Goal: Information Seeking & Learning: Learn about a topic

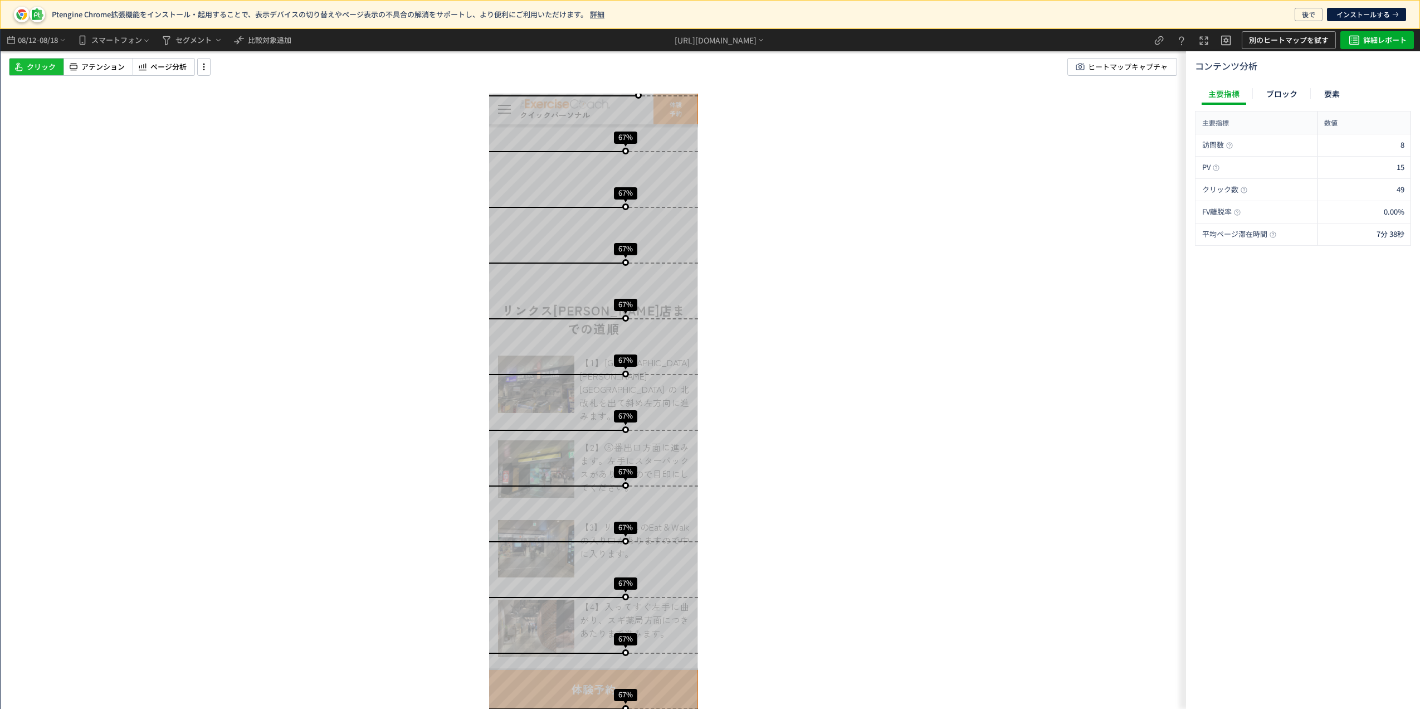
scroll to position [1560, 0]
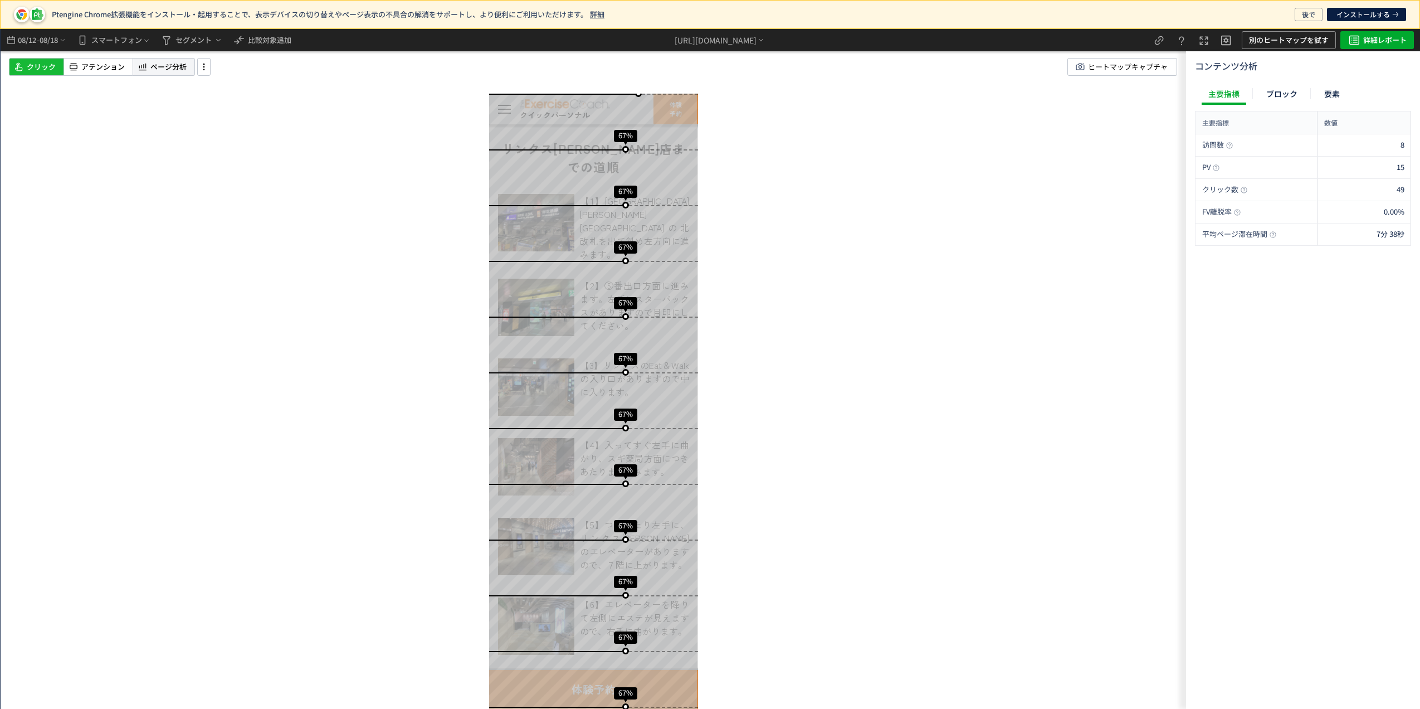
click at [159, 63] on span "ページ分析" at bounding box center [168, 67] width 36 height 11
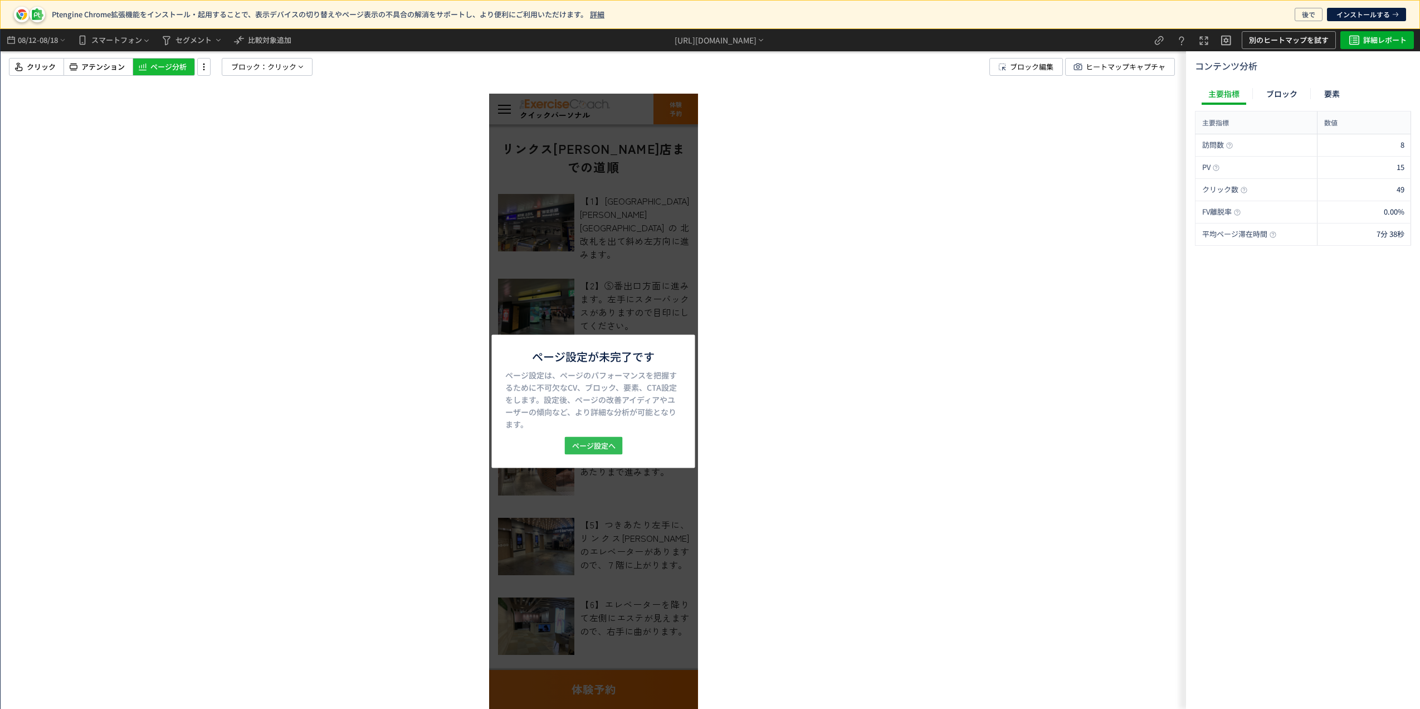
click at [596, 442] on span "ページ設定へ" at bounding box center [593, 446] width 43 height 18
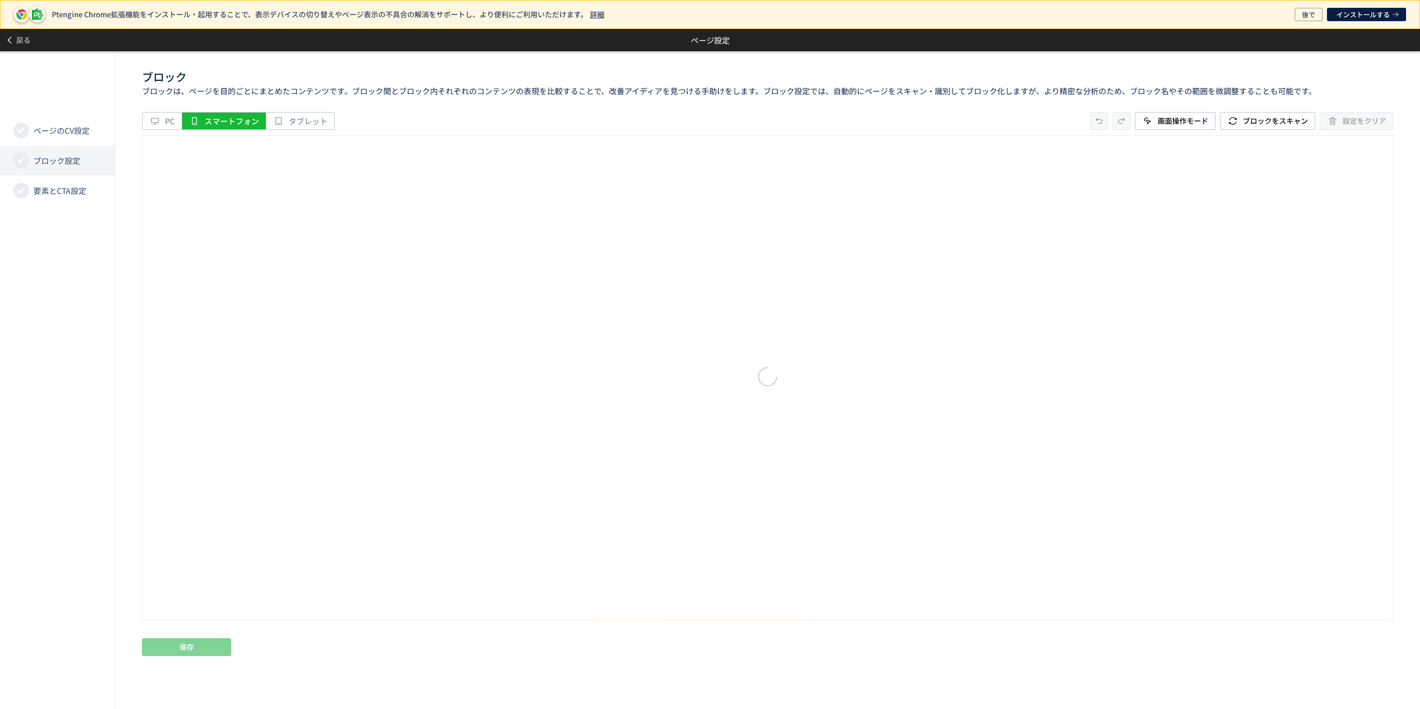
scroll to position [0, 0]
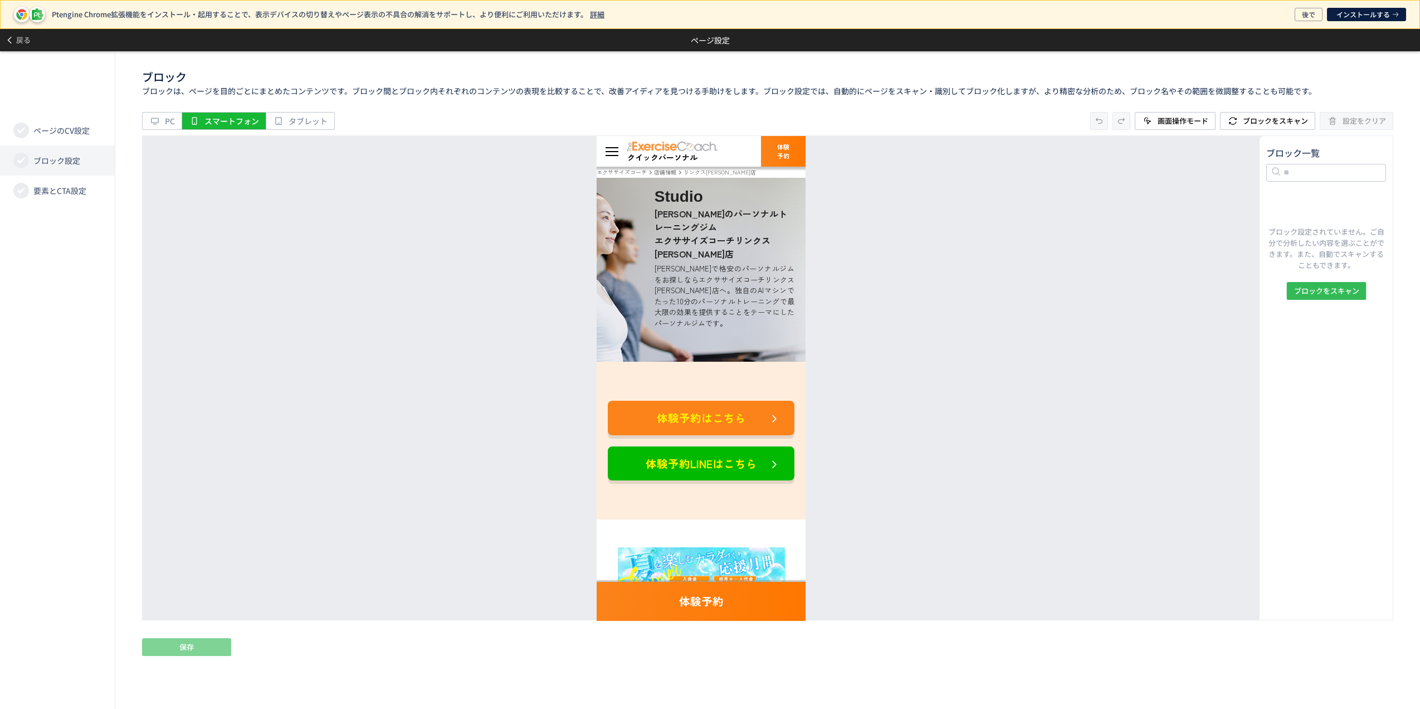
click at [1308, 292] on span "ブロックをスキャン" at bounding box center [1326, 291] width 65 height 18
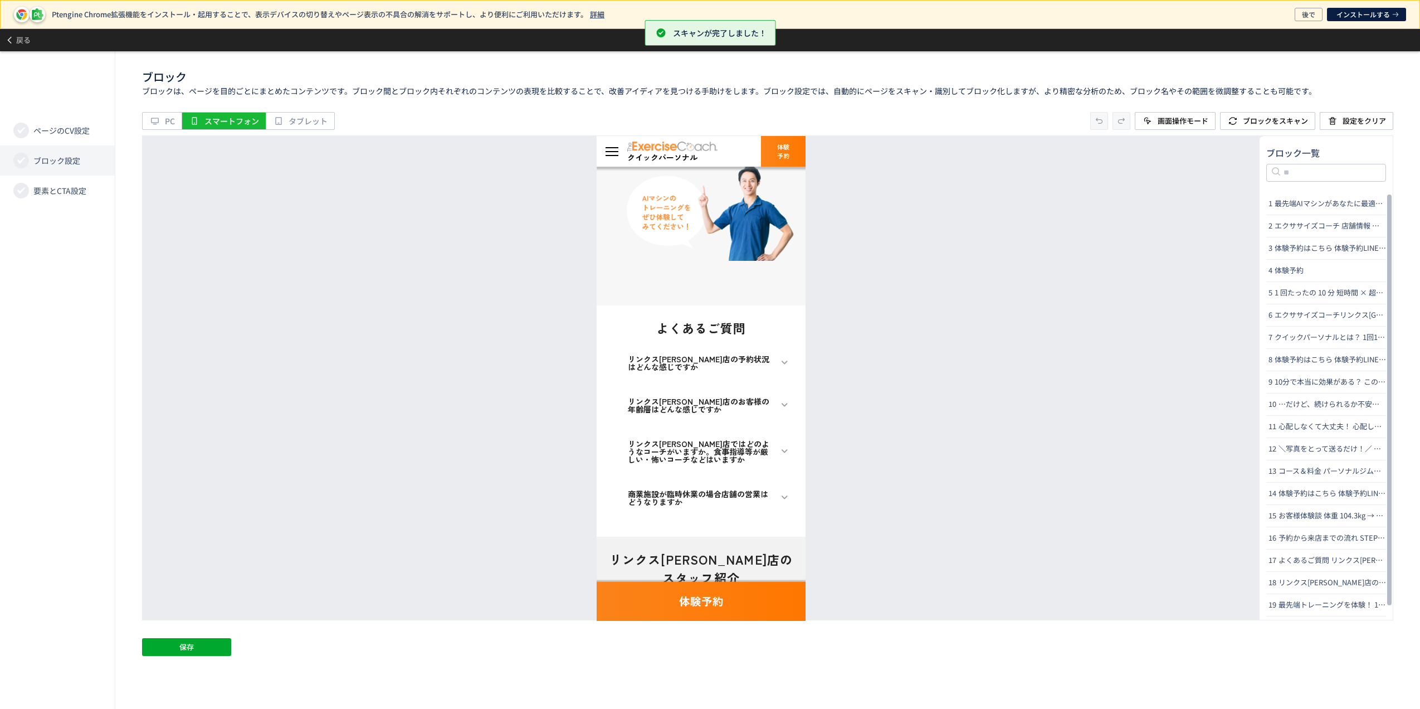
scroll to position [7060, 0]
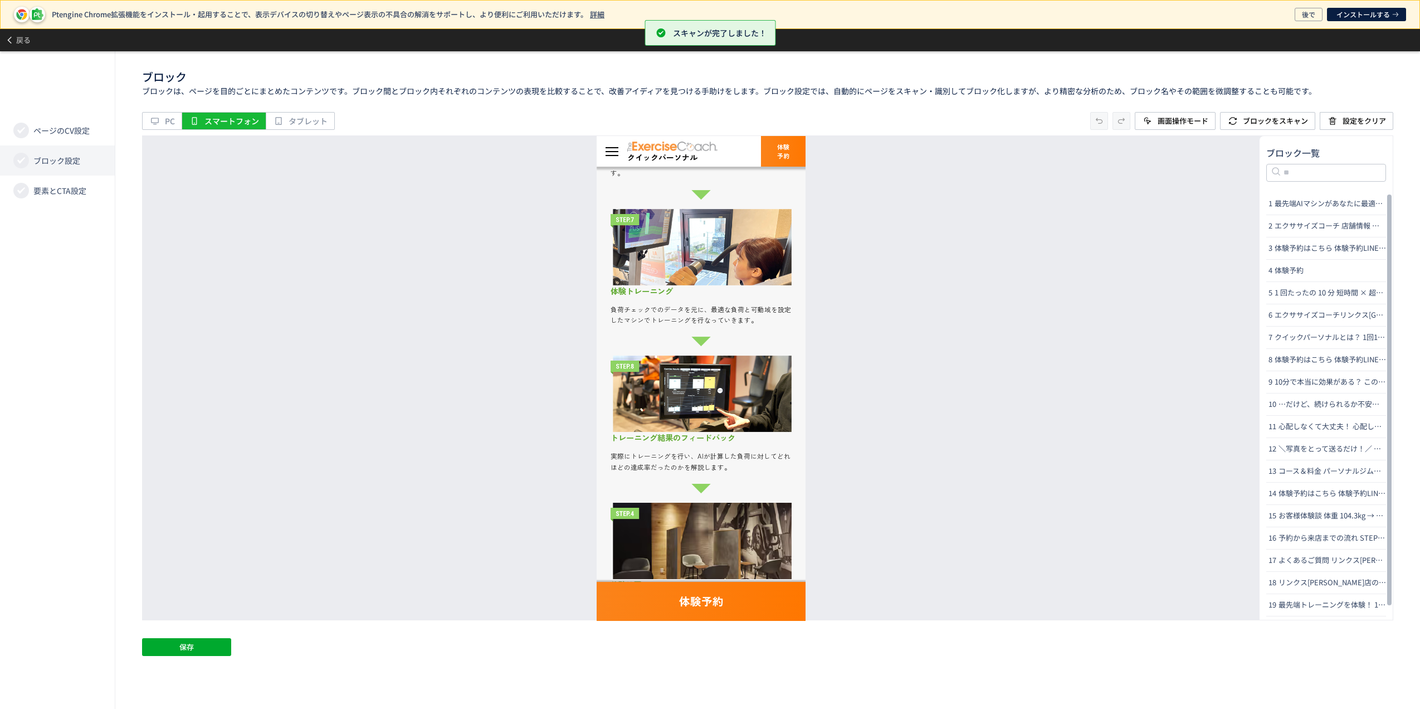
click at [187, 662] on div "ブロック ブロックは、ページを目的ごとにまとめたコンテンツです。ブロック間とブロック内それぞれのコンテンツの表現を比較することで、改善アイディアを見つける手助…" at bounding box center [767, 380] width 1305 height 658
click at [186, 643] on span "保存" at bounding box center [186, 647] width 14 height 18
click at [53, 197] on li "要素とCTA設定" at bounding box center [57, 191] width 115 height 30
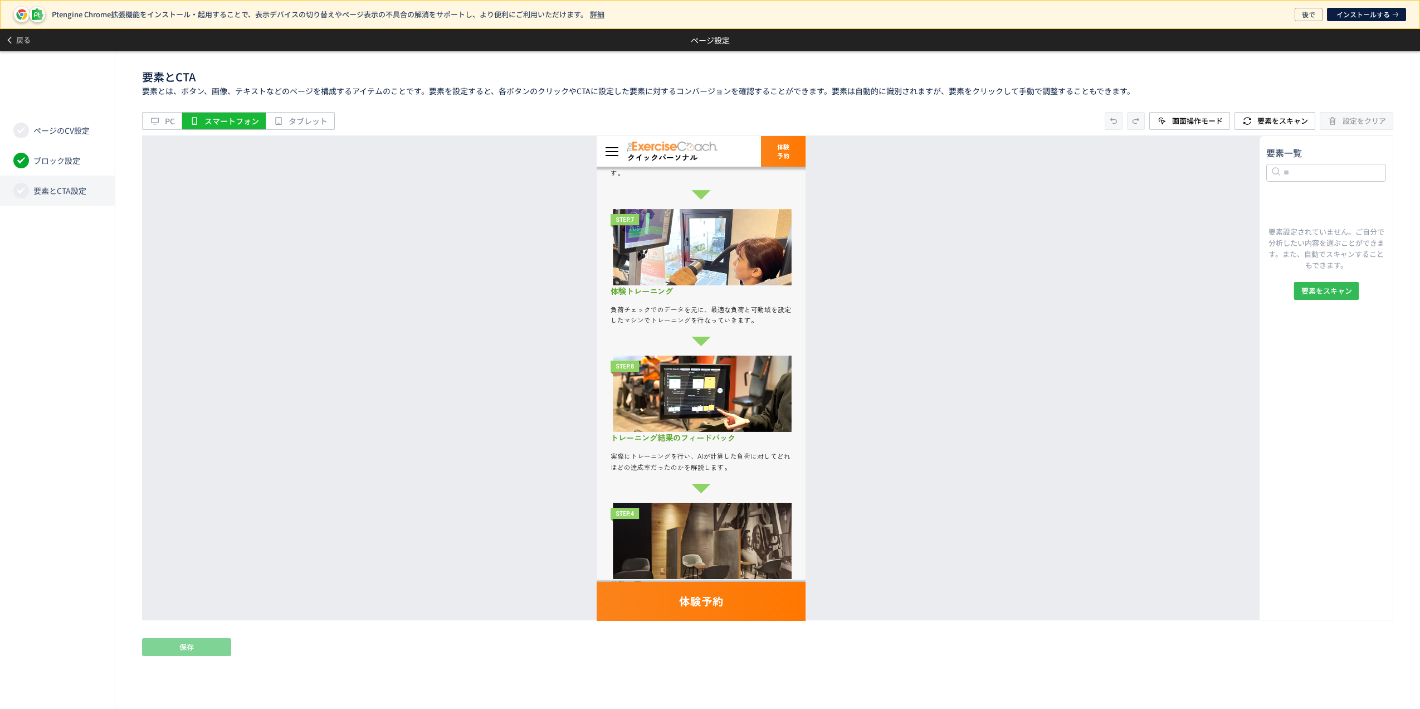
click at [1340, 290] on span "要素をスキャン" at bounding box center [1326, 291] width 51 height 18
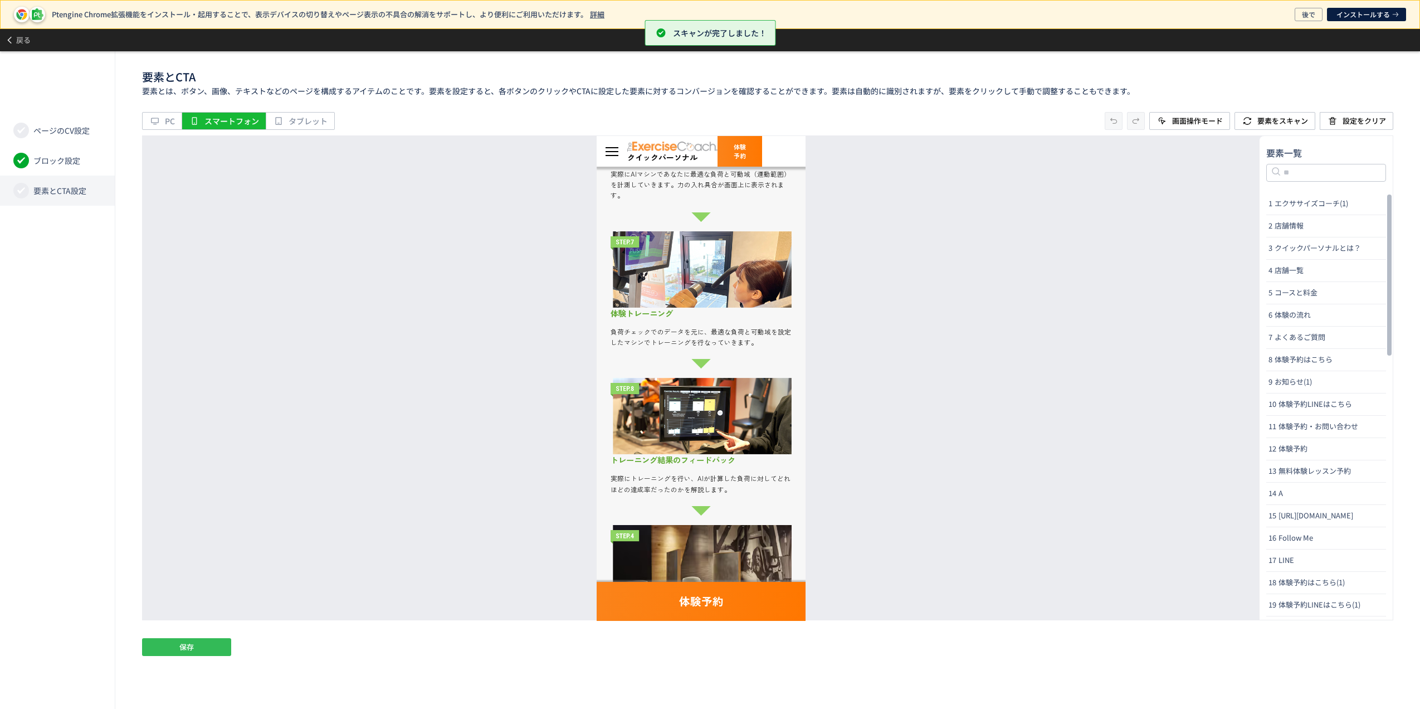
click at [146, 642] on button "保存" at bounding box center [186, 647] width 89 height 18
click at [3, 38] on button "戻る" at bounding box center [18, 40] width 36 height 22
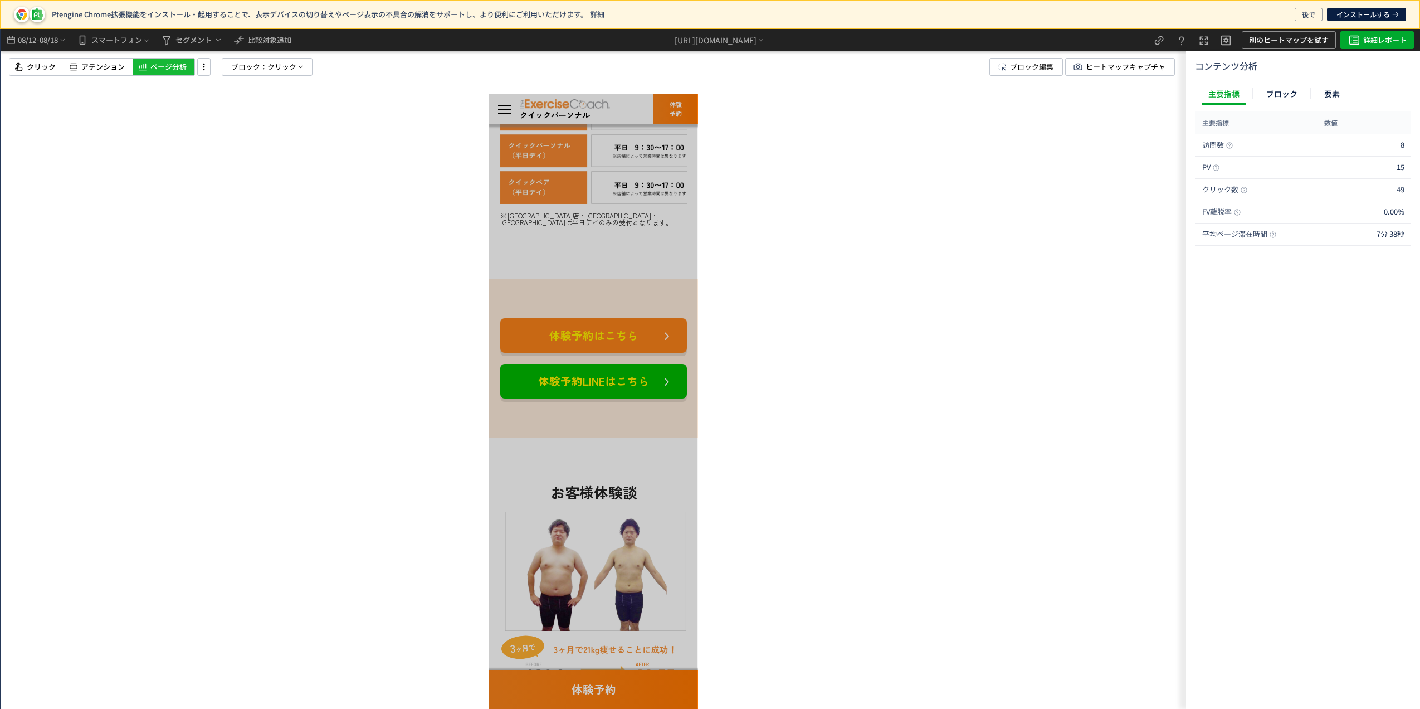
scroll to position [4978, 0]
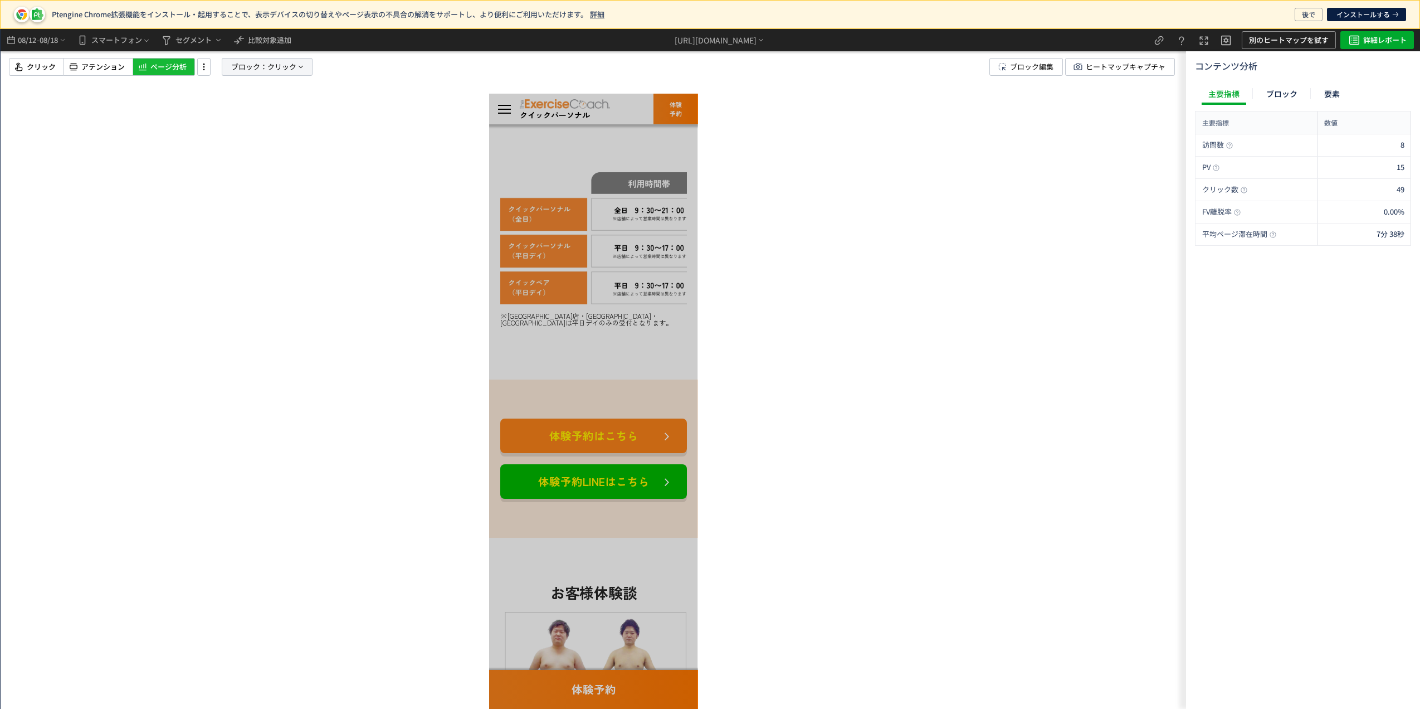
click at [310, 70] on p "ブロック： クリック" at bounding box center [267, 67] width 91 height 18
click at [227, 121] on span "要素" at bounding box center [228, 125] width 17 height 11
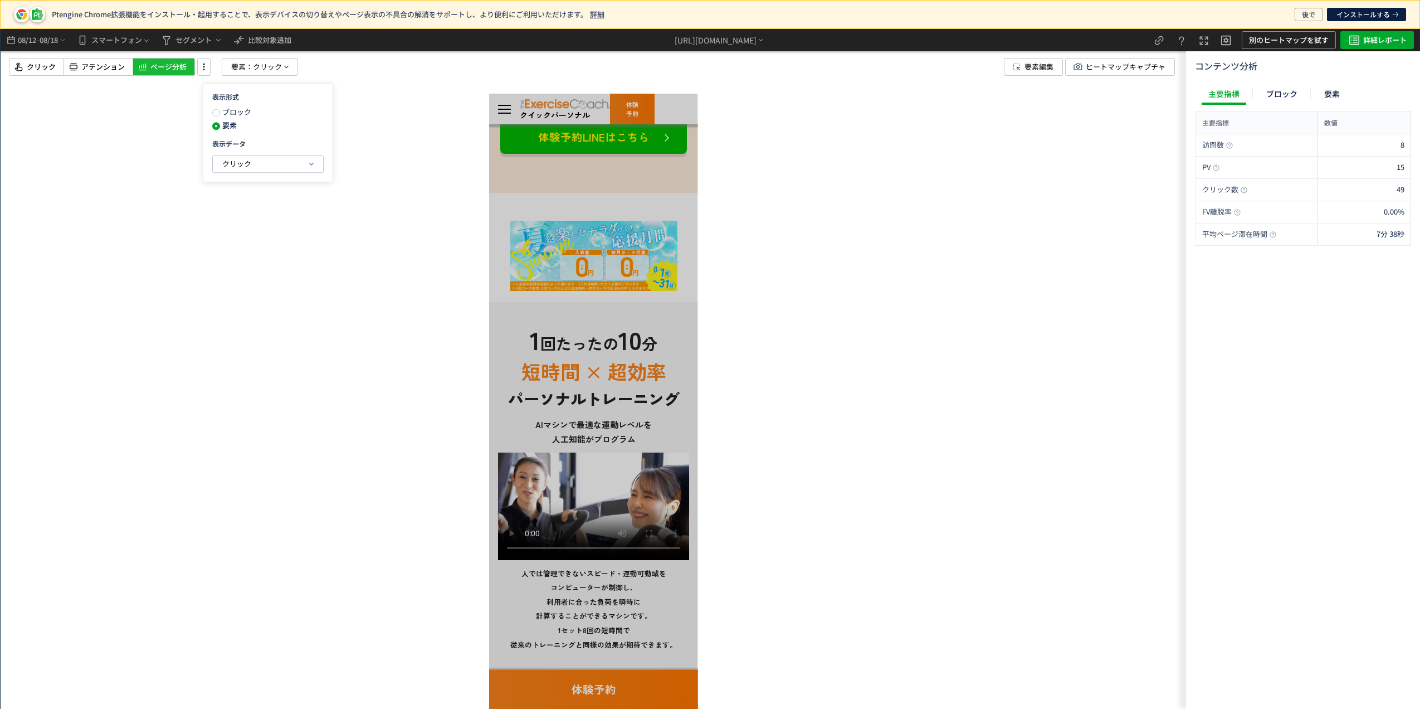
scroll to position [148, 0]
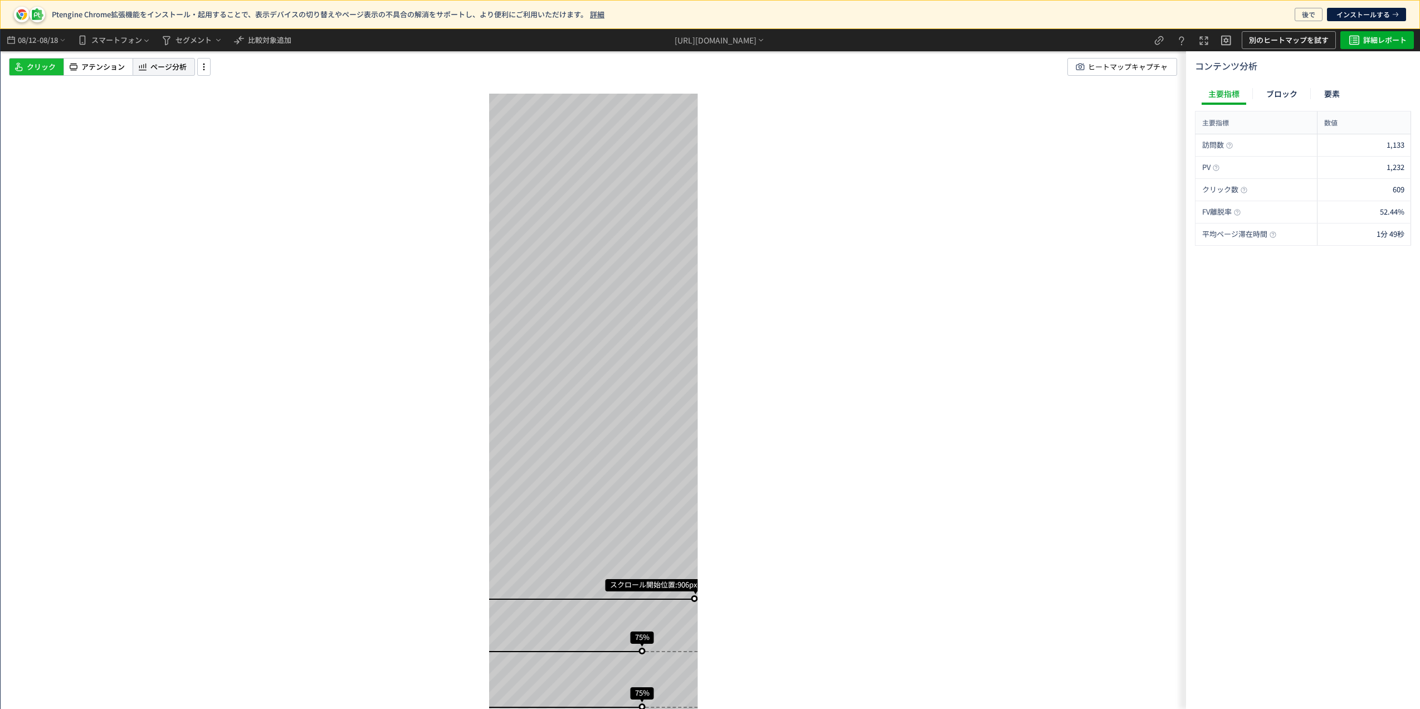
click at [154, 62] on span "ページ分析" at bounding box center [168, 67] width 36 height 11
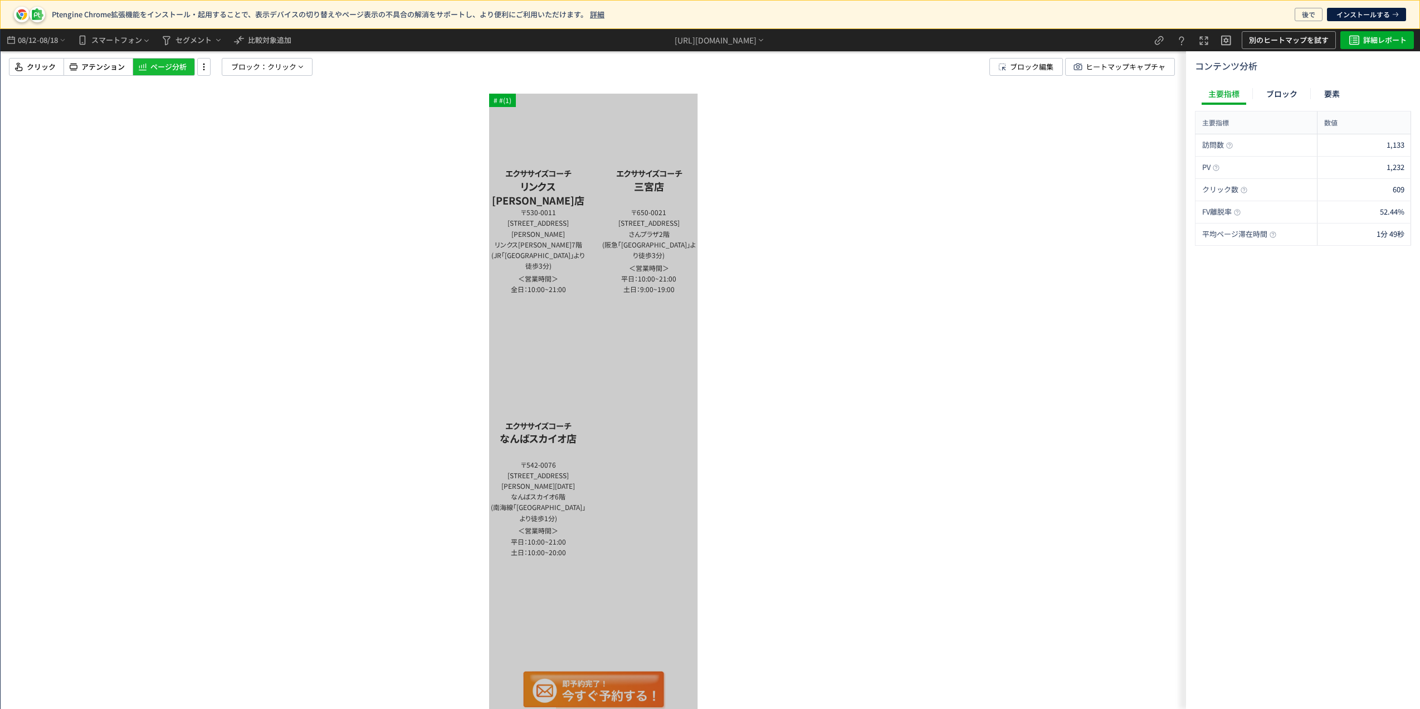
scroll to position [9323, 0]
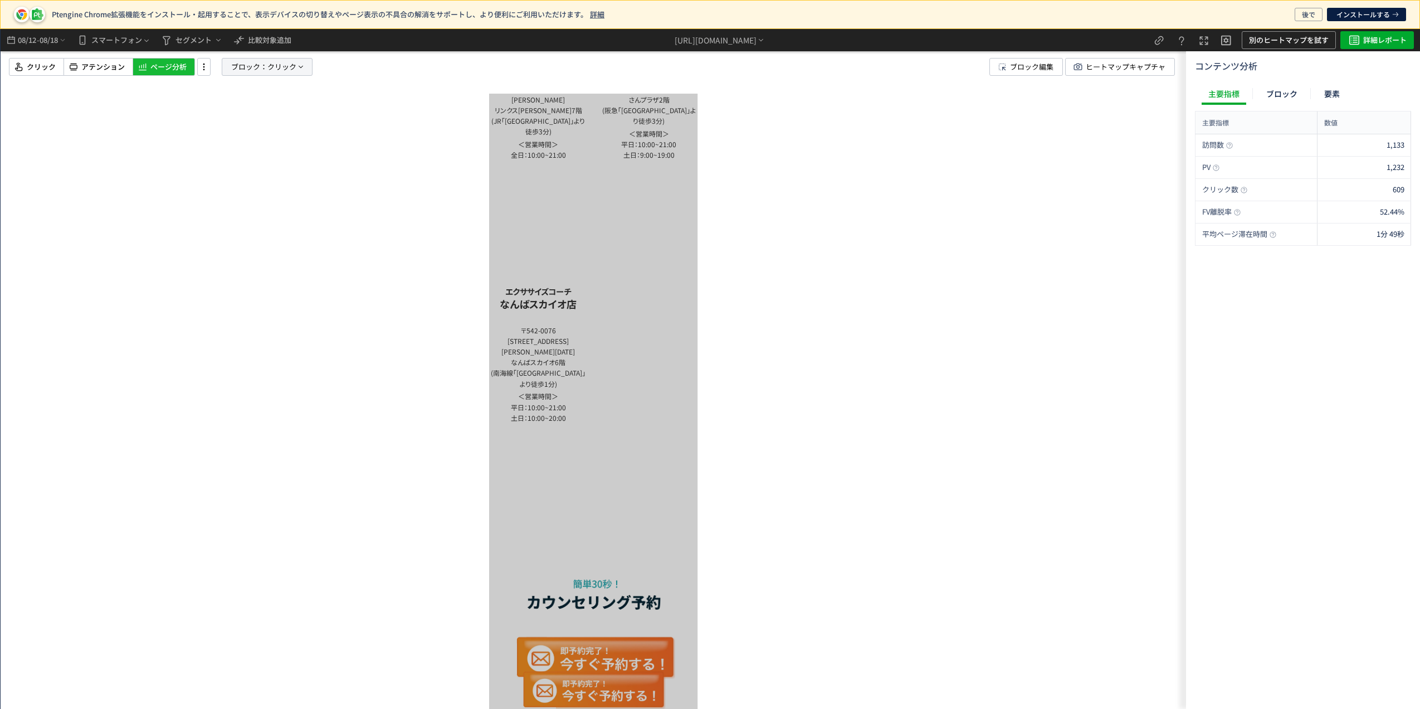
click at [282, 67] on span "クリック" at bounding box center [281, 67] width 29 height 17
click at [275, 164] on button "クリック" at bounding box center [268, 163] width 110 height 17
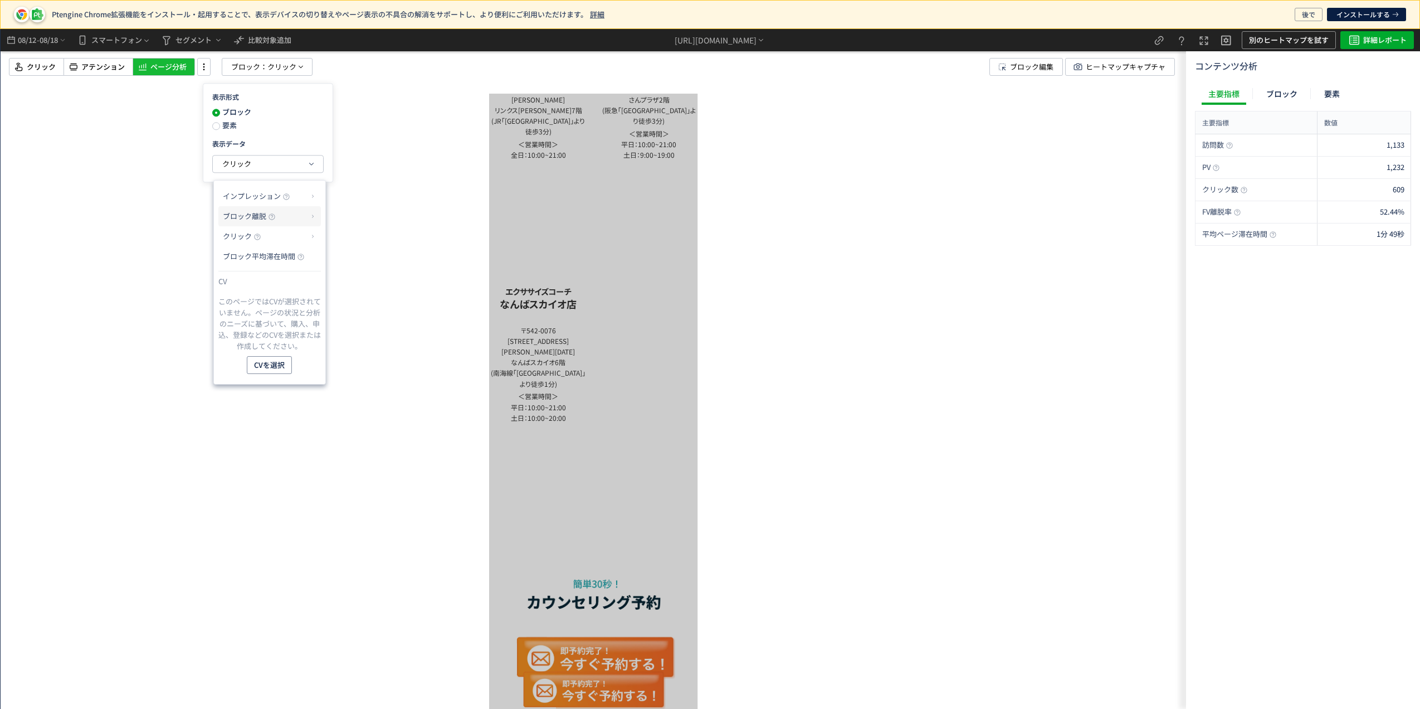
click at [262, 215] on span "ブロック離脱" at bounding box center [244, 216] width 43 height 11
click at [368, 243] on li "ブロック離脱率" at bounding box center [358, 243] width 60 height 20
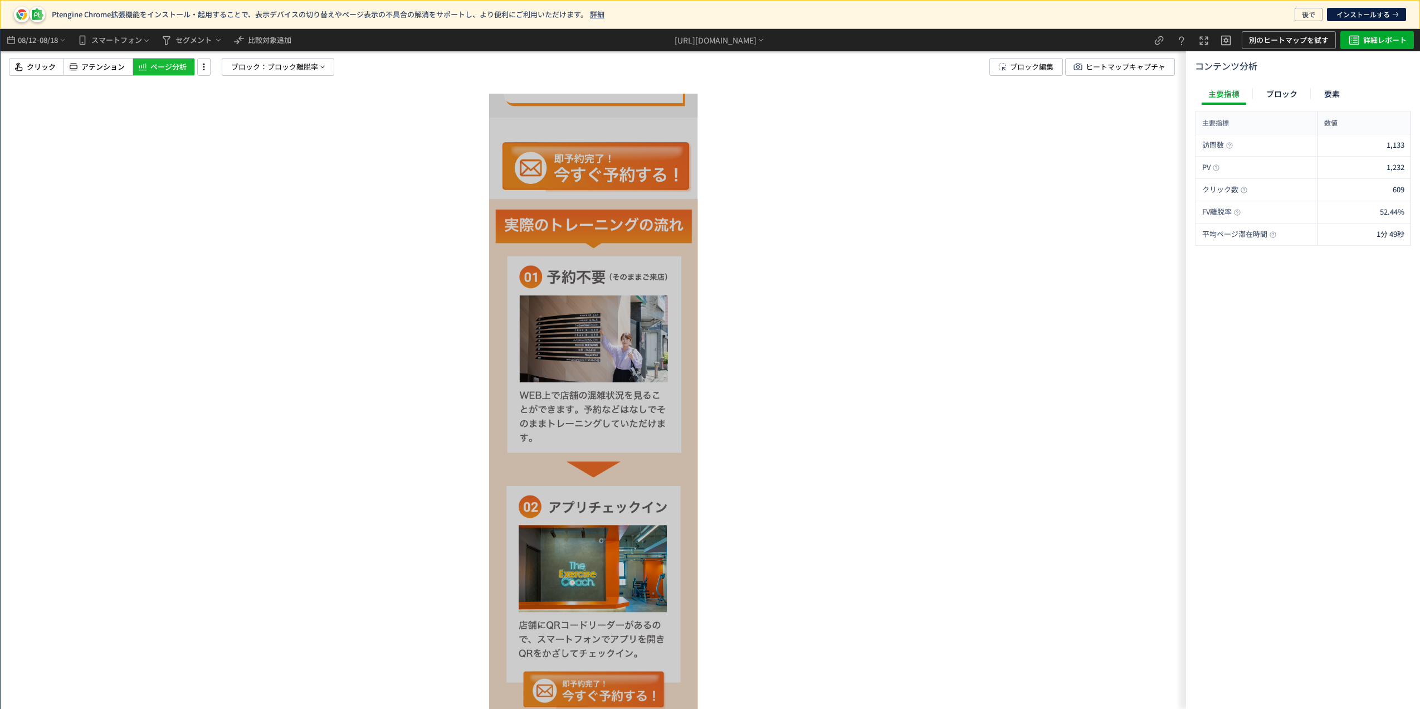
scroll to position [6054, 0]
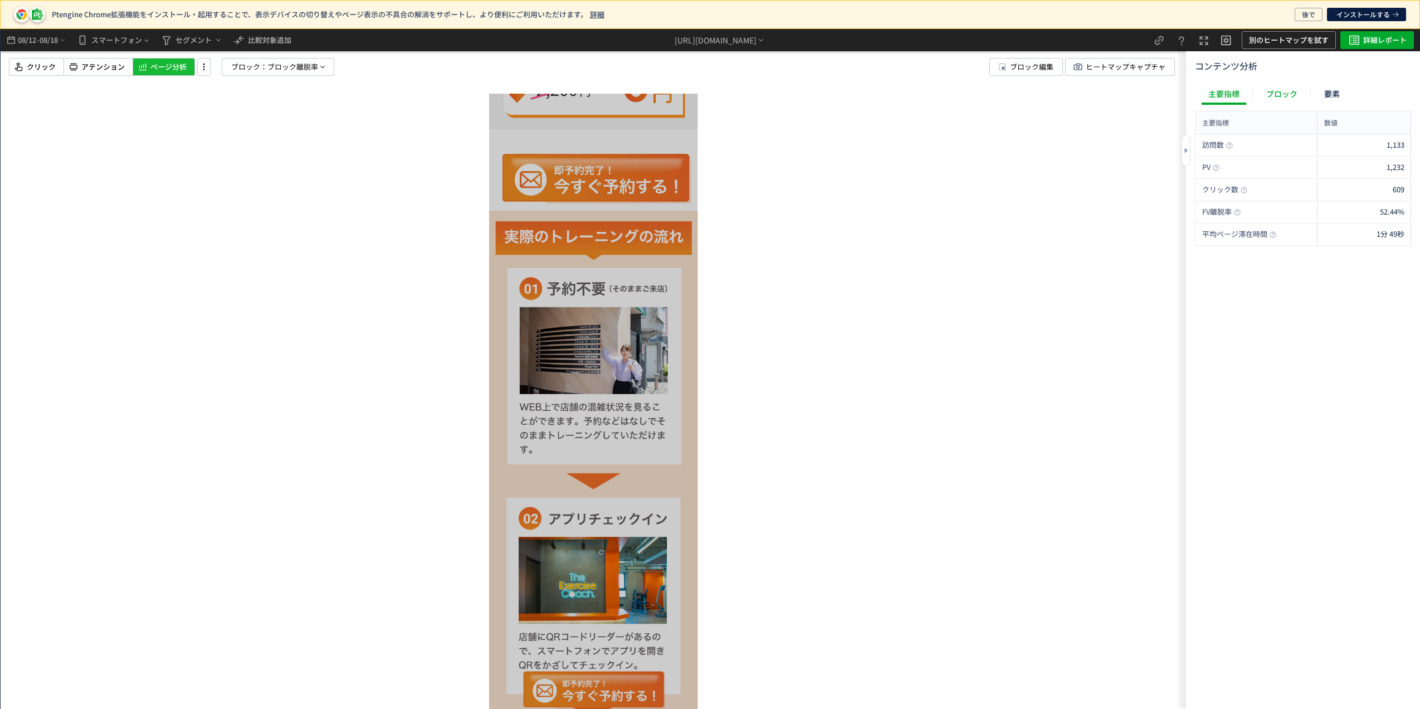
click at [1285, 89] on div "ブロック" at bounding box center [1282, 93] width 45 height 22
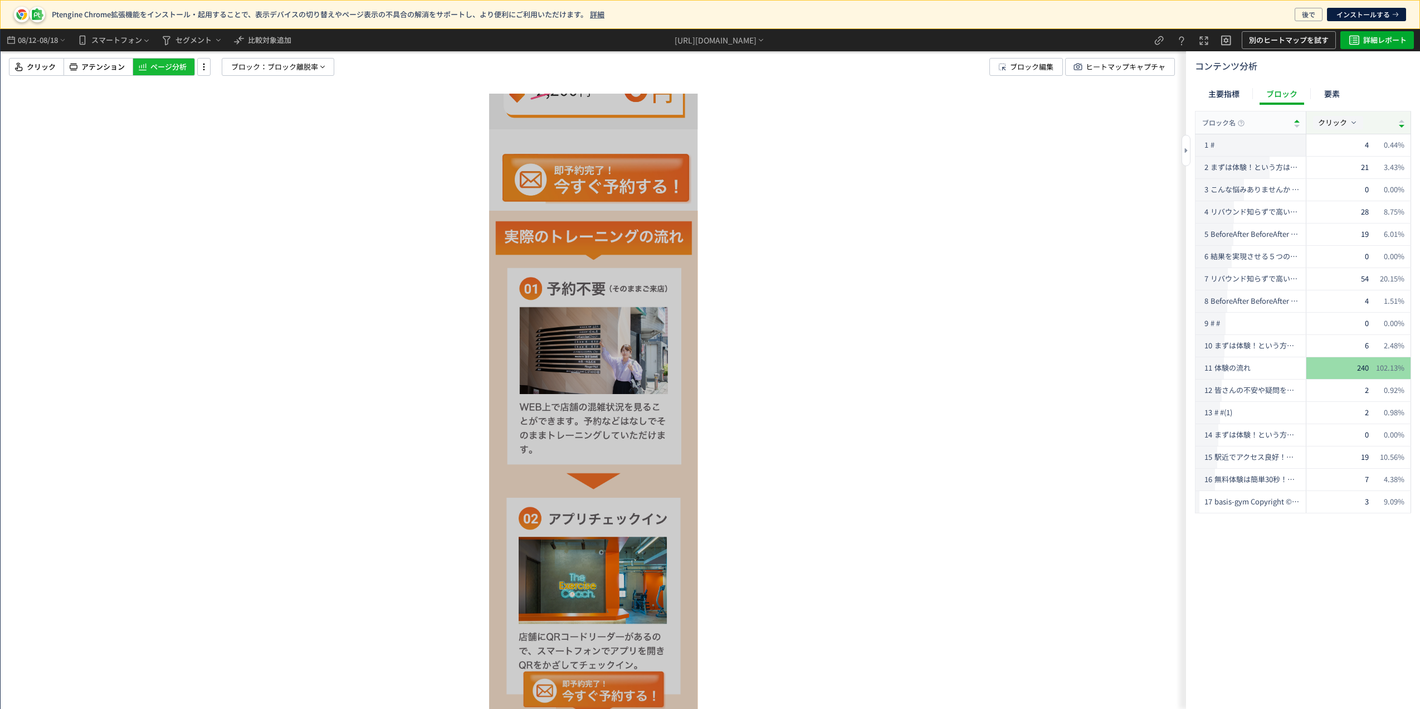
click at [1349, 123] on button "クリック" at bounding box center [1338, 122] width 50 height 13
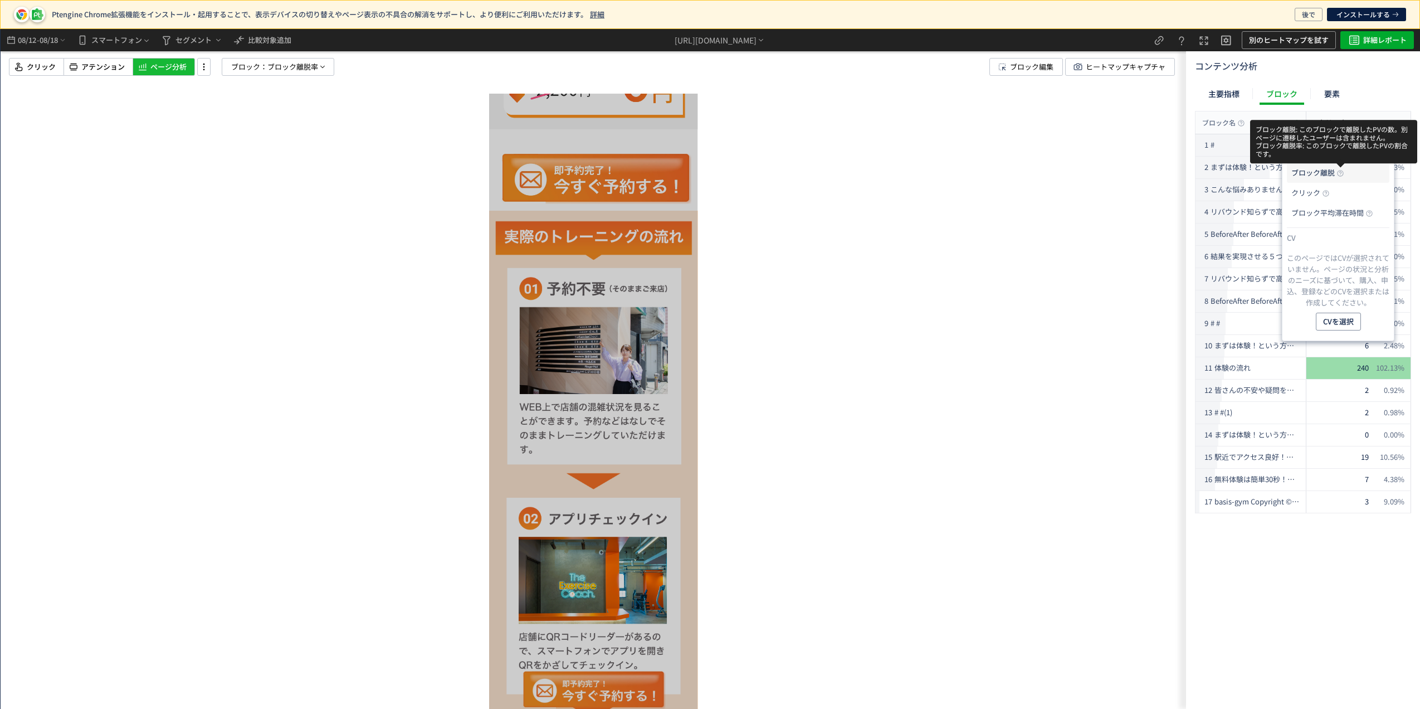
click at [1342, 203] on li "ブロック離脱" at bounding box center [1338, 213] width 103 height 20
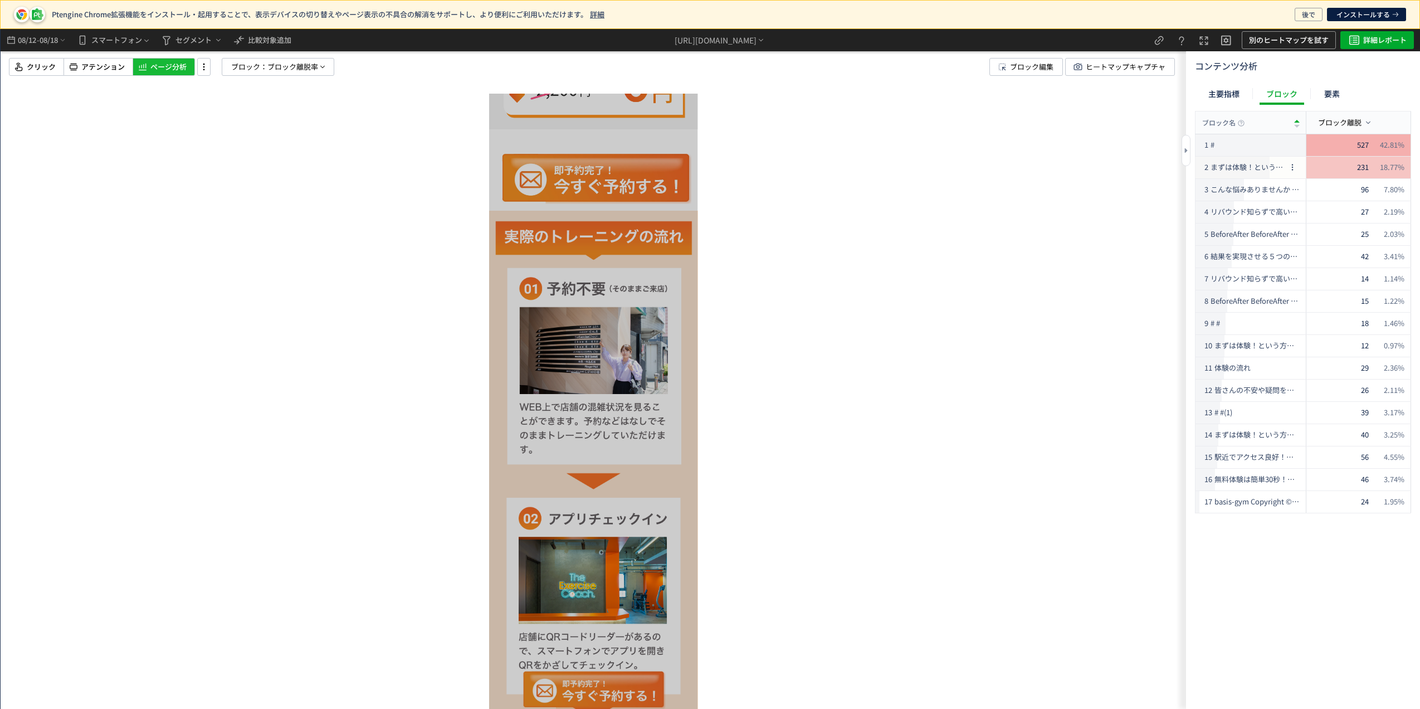
click at [1247, 165] on span "まずは体験！という方は。即予約完了！今すぐ無料体験を予約！ tel" at bounding box center [1248, 167] width 75 height 11
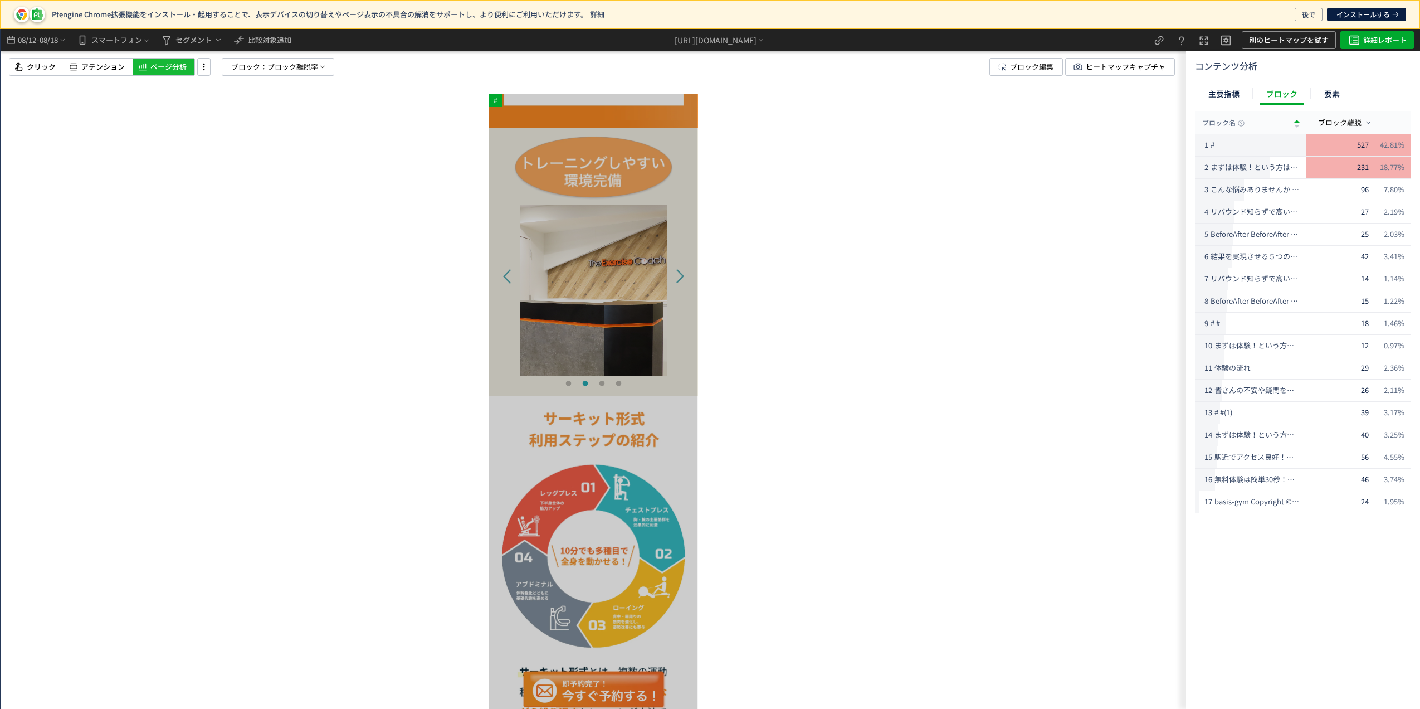
scroll to position [5350, 0]
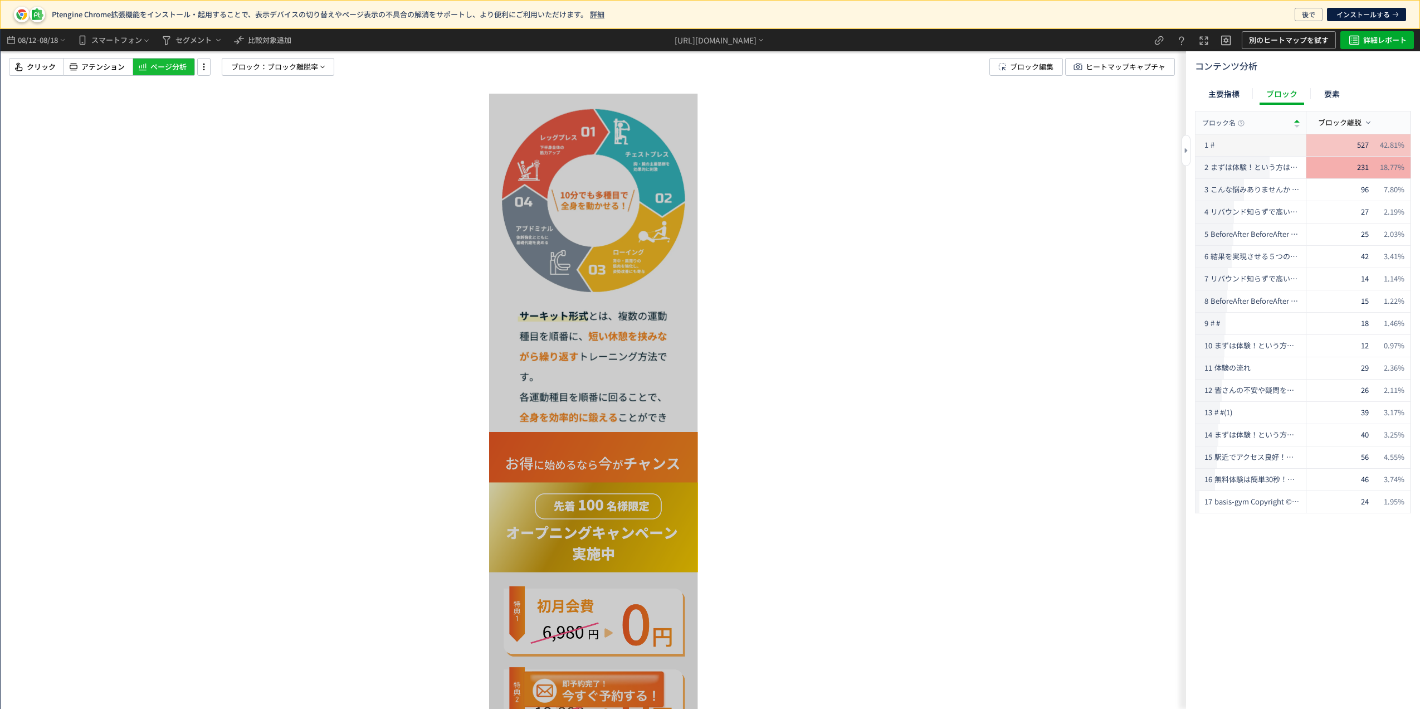
click at [1349, 141] on div "527 42.81%" at bounding box center [1359, 145] width 105 height 22
click at [1363, 142] on span "527" at bounding box center [1363, 145] width 12 height 11
click at [1347, 118] on span "ブロック離脱" at bounding box center [1339, 122] width 43 height 11
click at [1353, 218] on li "ブロック平均滞在時間" at bounding box center [1346, 213] width 103 height 20
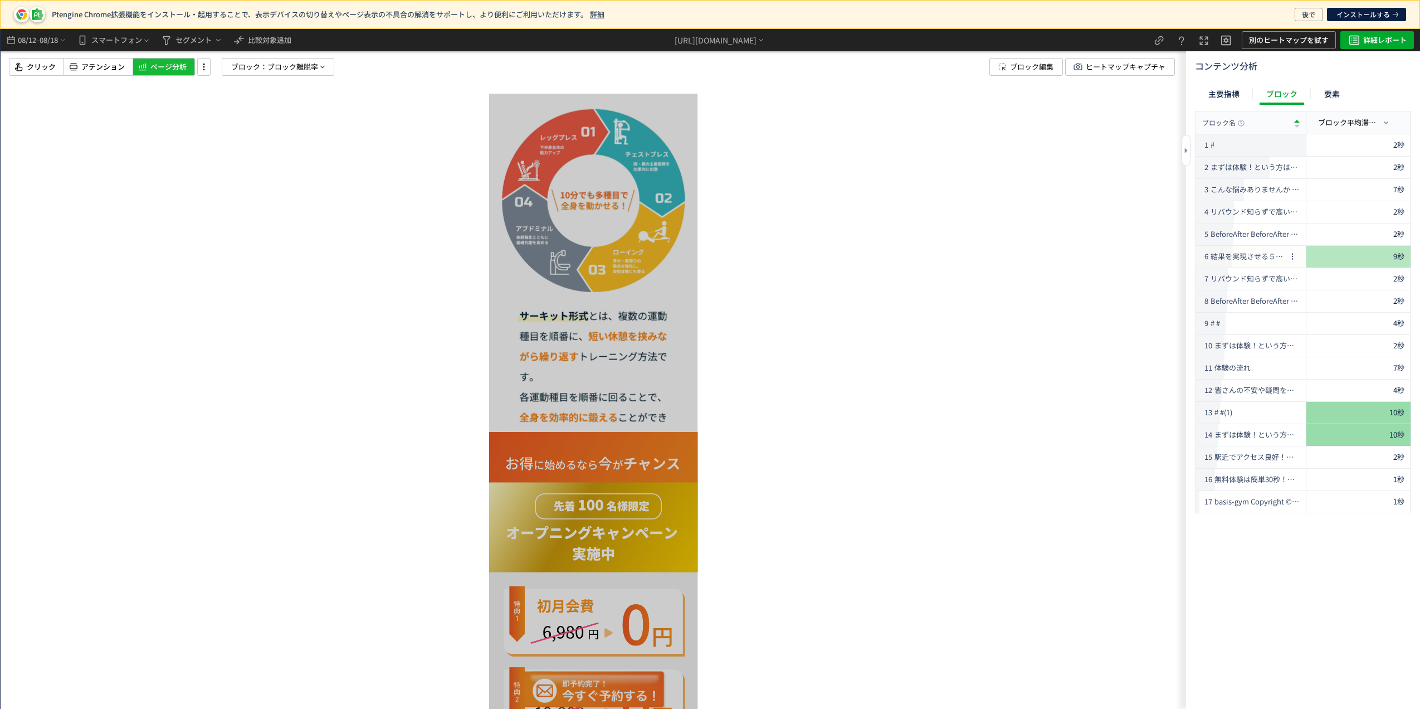
click at [1248, 261] on span "結果を実現させる５つの特徴 結果を出せる理由01。 結果を出せる理由02。 結果を出せる理由03 結果を出せる理由04 結果を出せる理由05。" at bounding box center [1248, 256] width 75 height 11
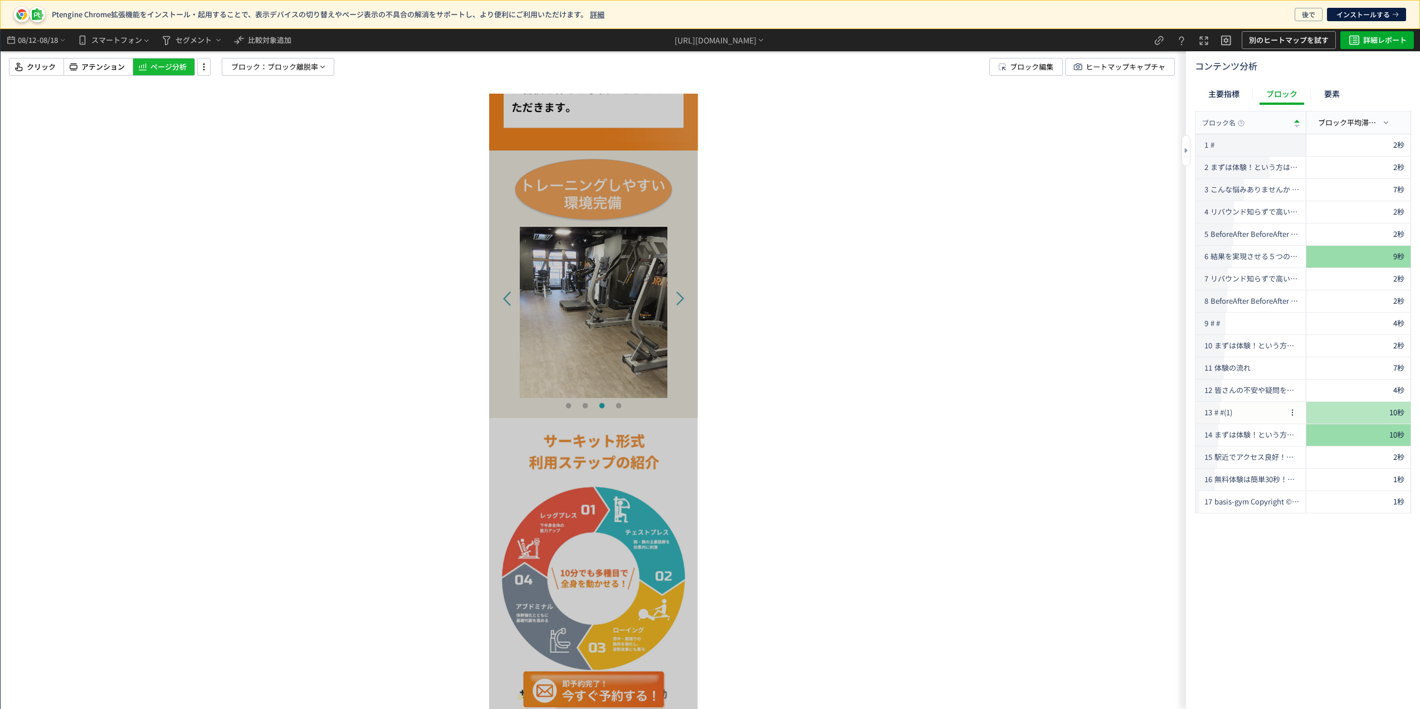
click at [1243, 411] on div "13 # #(1)" at bounding box center [1244, 413] width 83 height 22
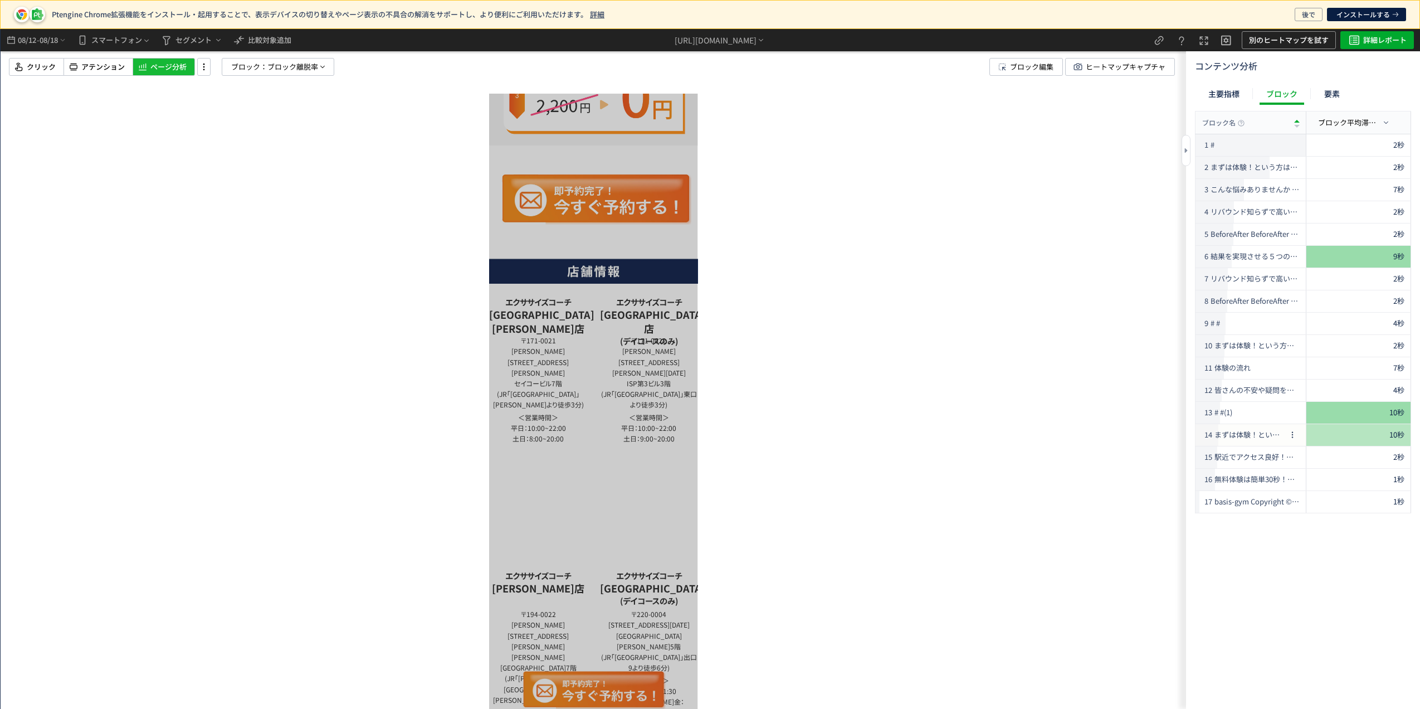
click at [1222, 435] on span "まずは体験！という方は。即予約完了！今すぐ無料体験を予約！ 色々聞いてみたい方は。LINEで簡単！30秒で完了！無料カウンセリング(1)" at bounding box center [1250, 435] width 71 height 11
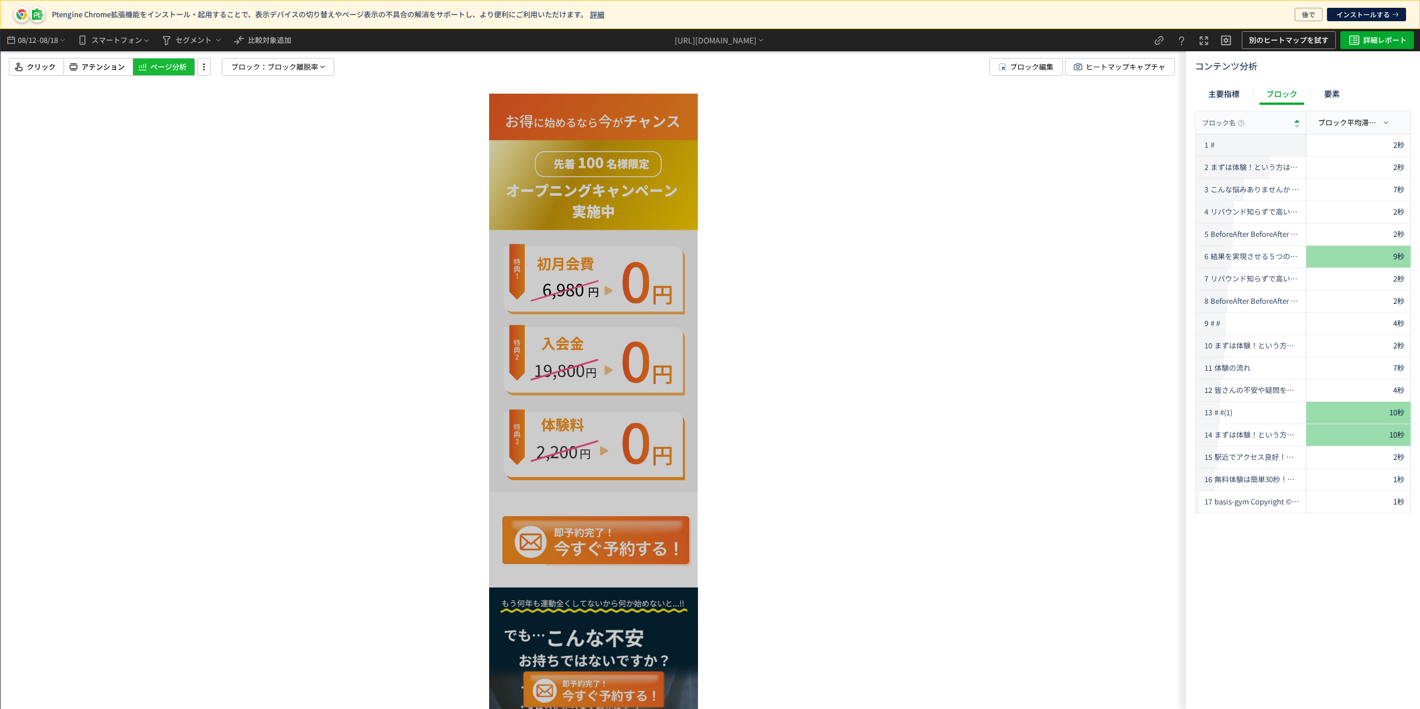
scroll to position [743, 0]
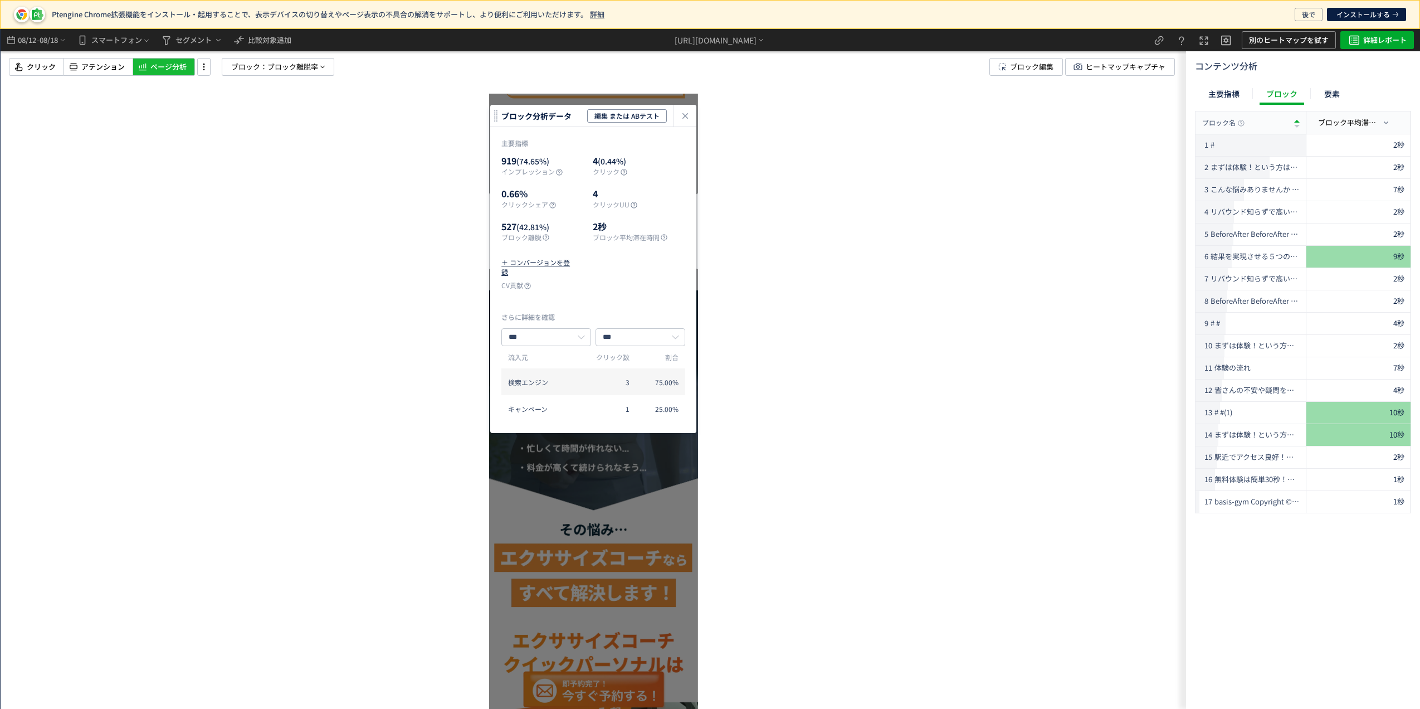
click at [863, 294] on div "# ブロック分析データ 編集 または ABテスト 主要指標 919 (74.65%) インプレッション 4 (0.44%) クリック 0.66% クリックシェ…" at bounding box center [594, 369] width 1186 height 680
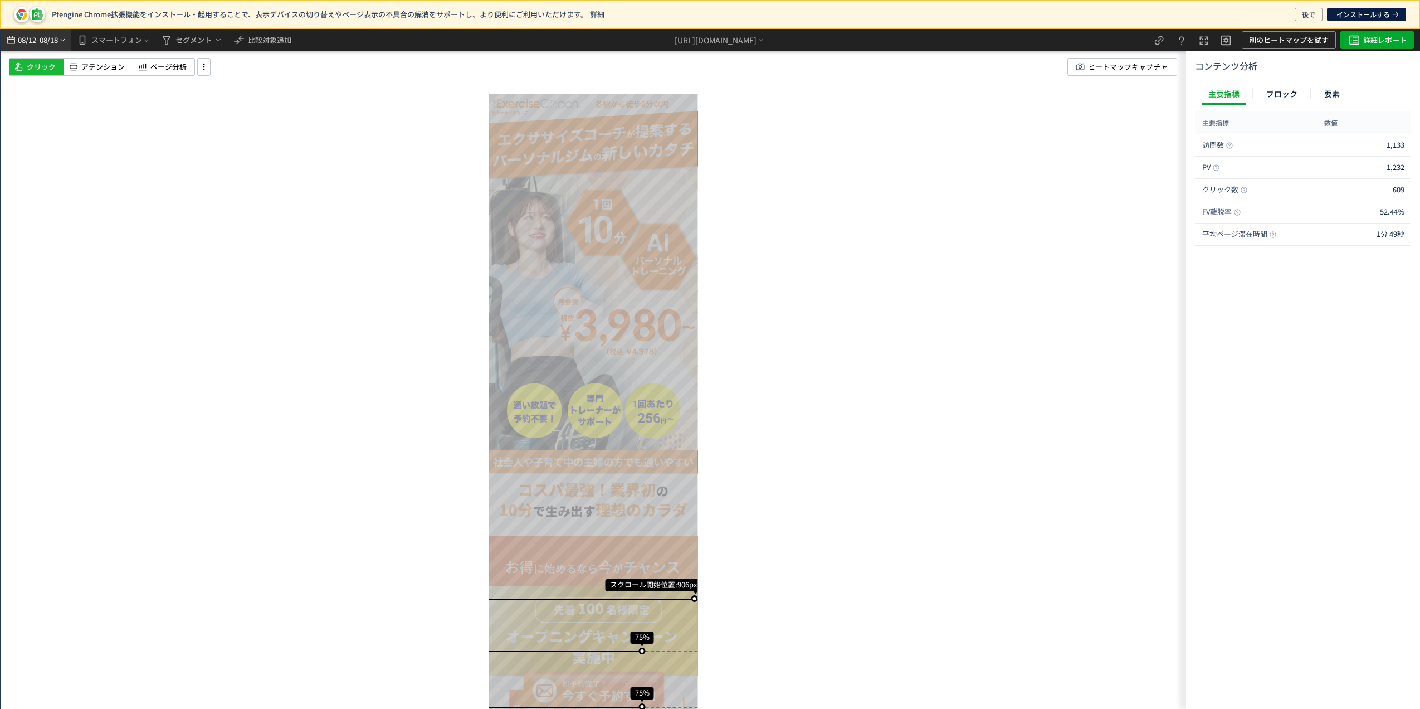
click at [45, 42] on span "08/18" at bounding box center [49, 40] width 19 height 22
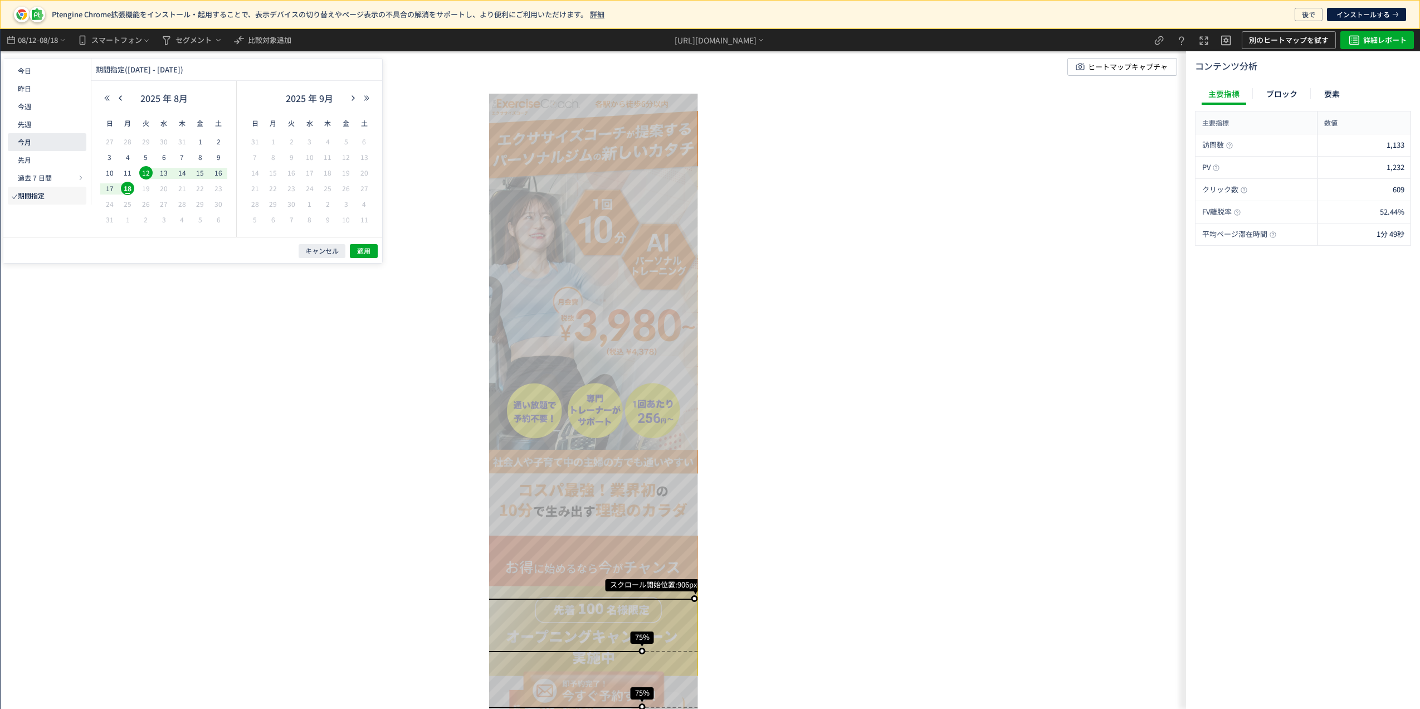
click at [36, 145] on button "今月" at bounding box center [47, 142] width 79 height 18
click at [366, 248] on span "適用" at bounding box center [363, 250] width 13 height 9
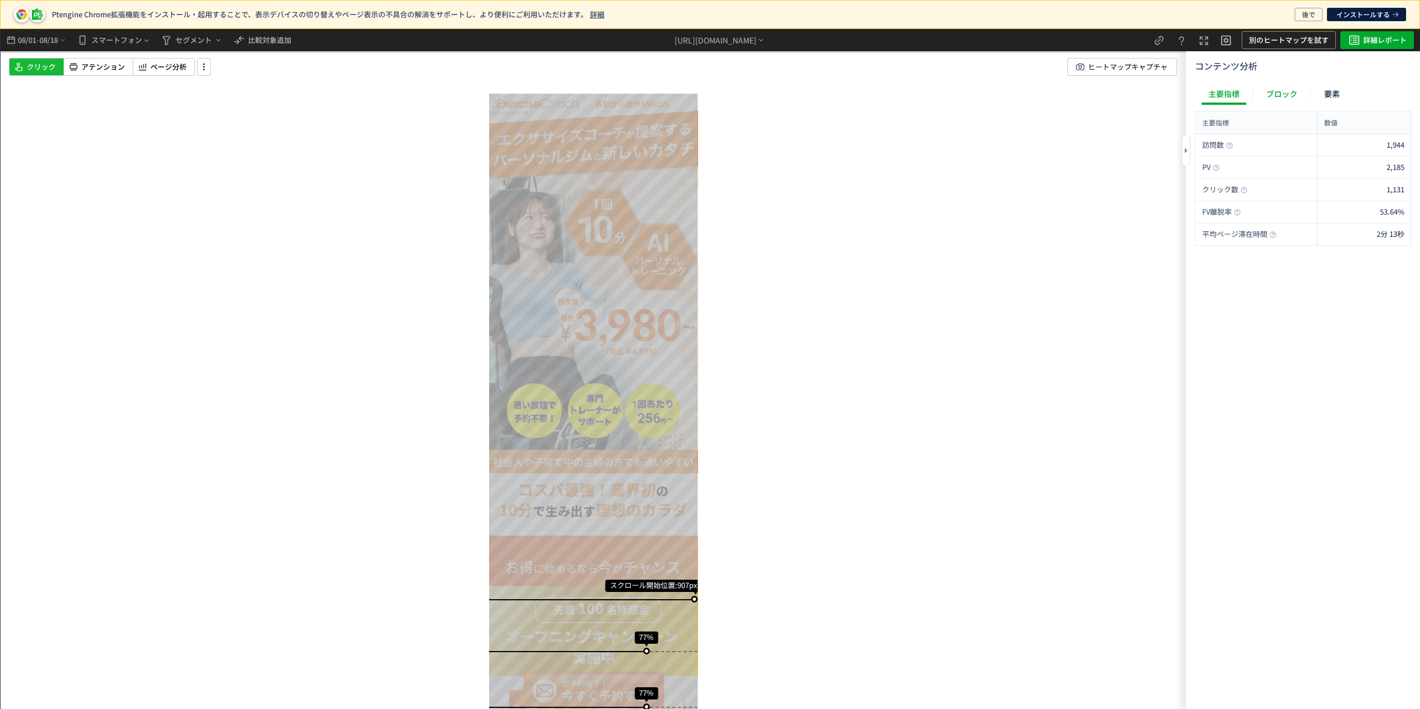
click at [1278, 95] on div "ブロック" at bounding box center [1282, 93] width 45 height 22
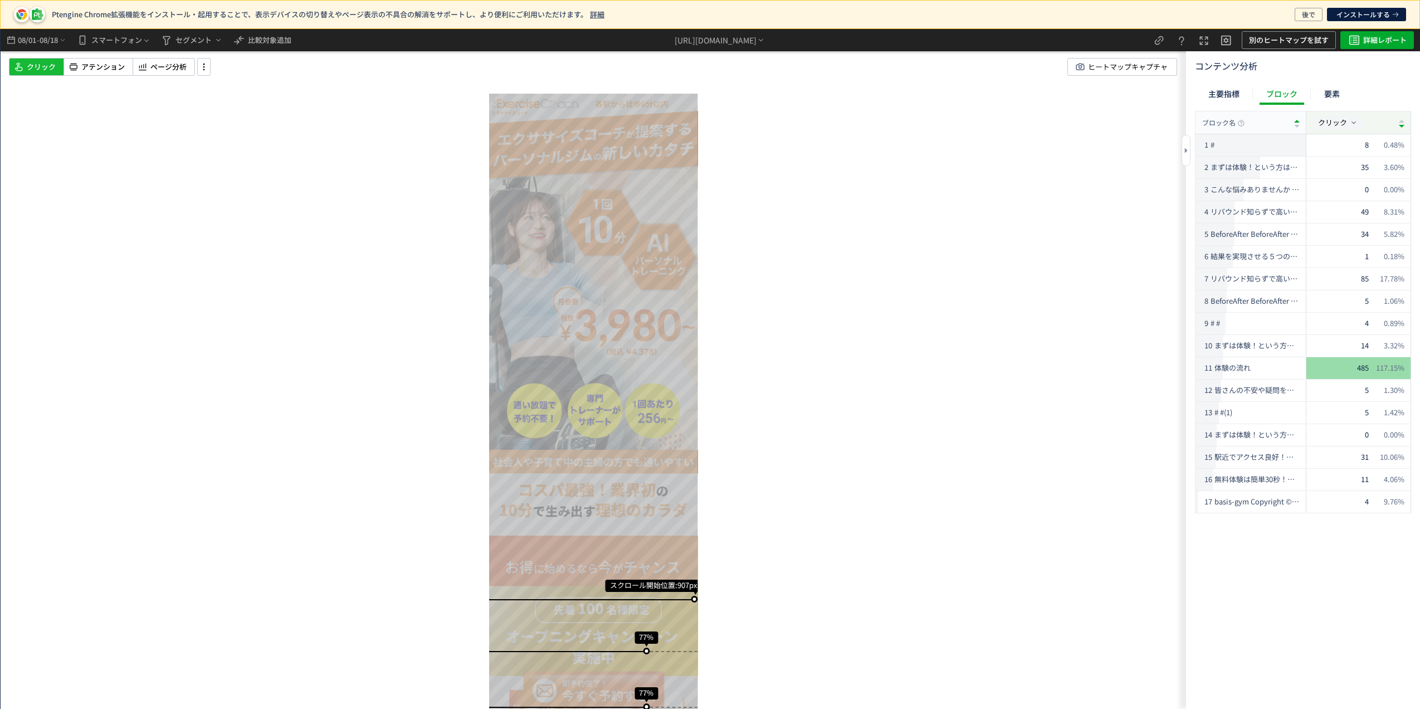
click at [1334, 118] on span "クリック" at bounding box center [1332, 122] width 29 height 11
click at [1327, 170] on span "ブロック離脱" at bounding box center [1313, 172] width 43 height 11
click at [1272, 164] on span "まずは体験！という方は。即予約完了！今すぐ無料体験を予約！ tel" at bounding box center [1248, 167] width 75 height 11
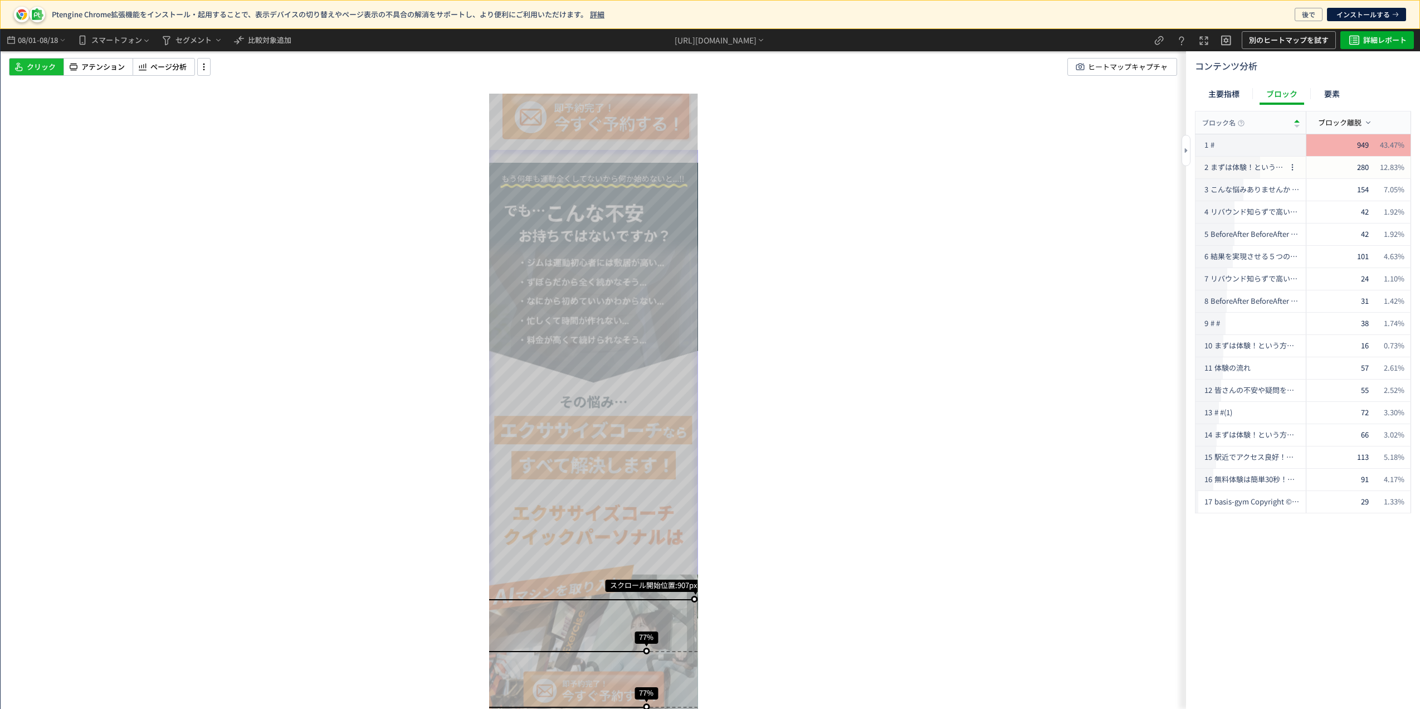
scroll to position [870, 0]
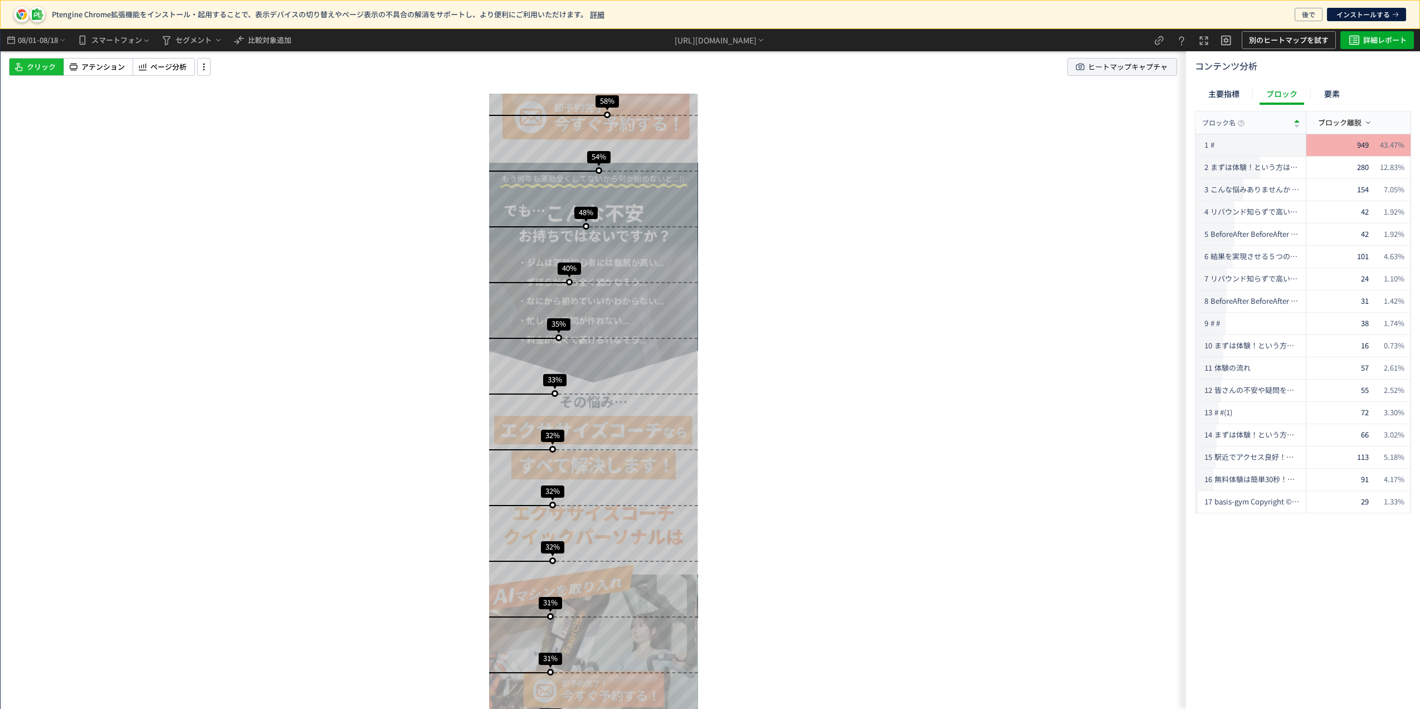
click at [1108, 63] on span "ヒートマップキャプチャ" at bounding box center [1128, 67] width 80 height 17
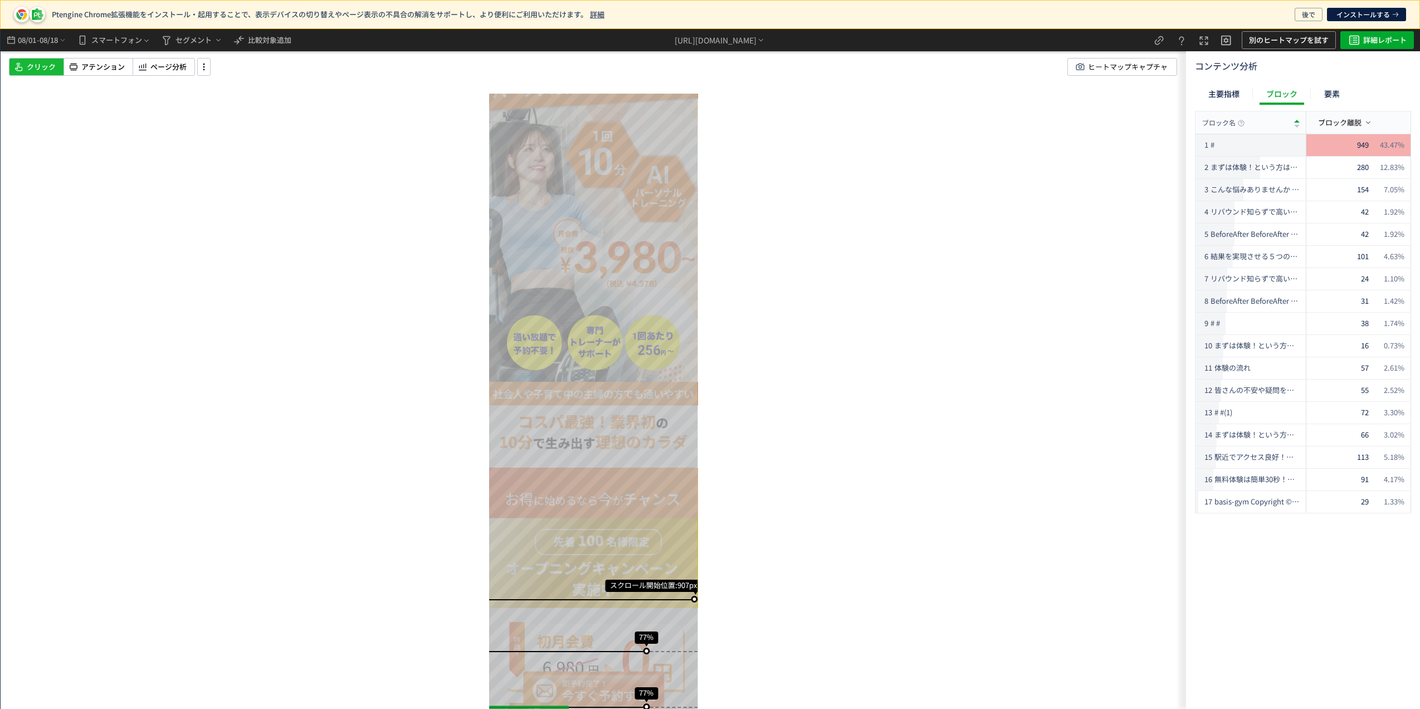
scroll to position [0, 0]
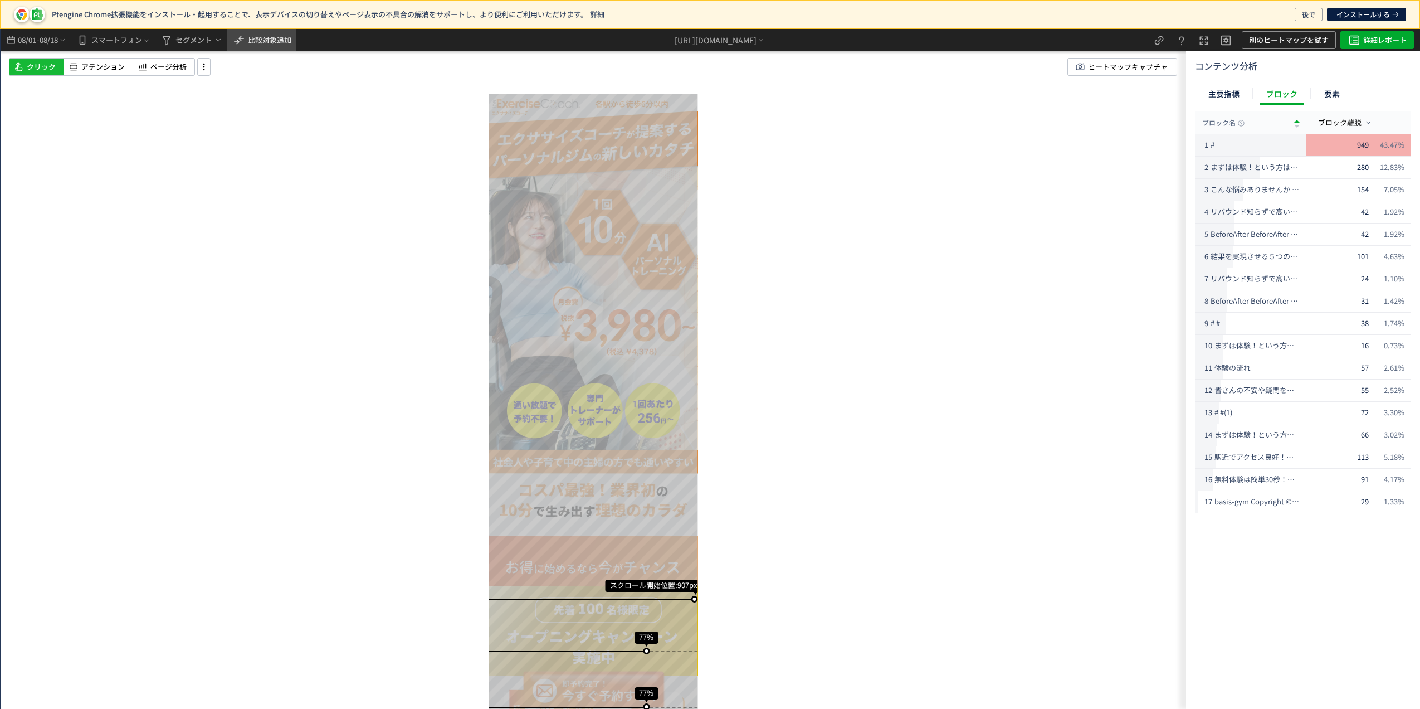
click at [271, 35] on span "比較対象追加" at bounding box center [269, 40] width 43 height 11
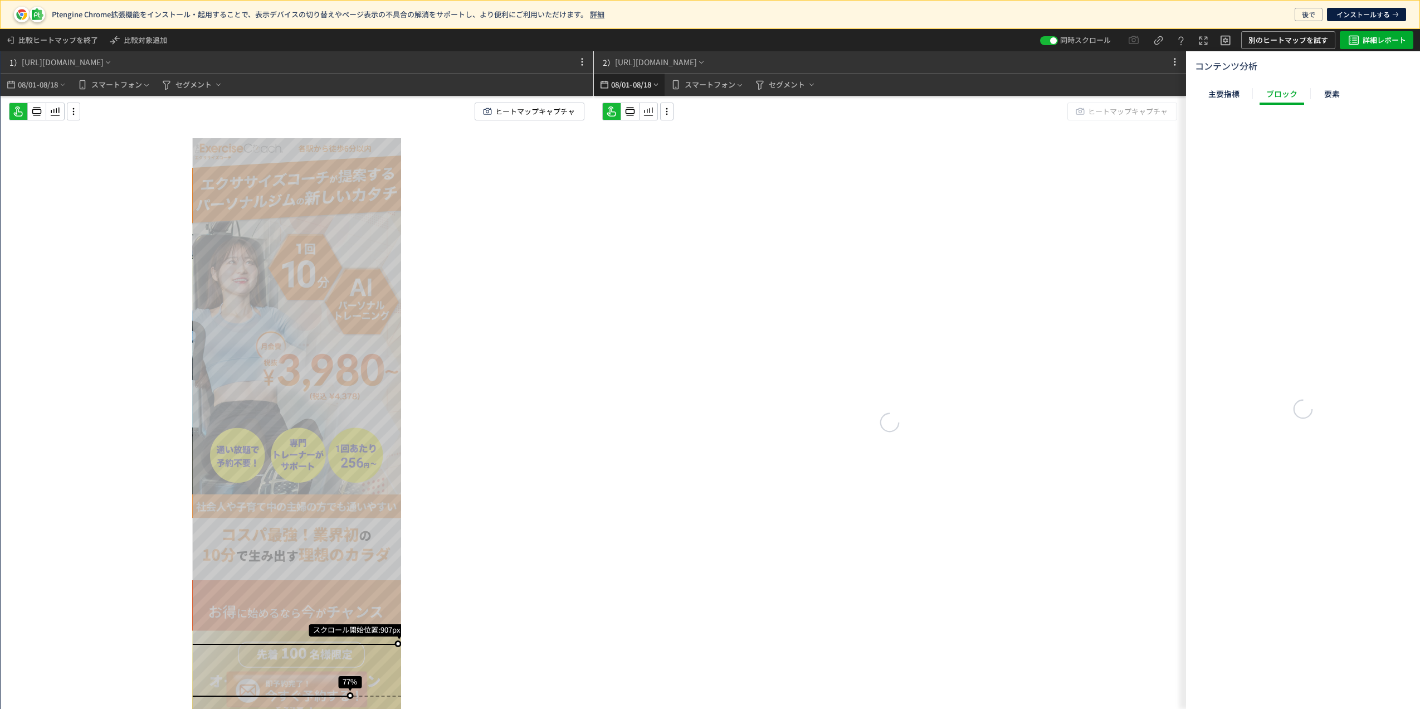
click at [634, 81] on span "08/18" at bounding box center [641, 85] width 19 height 22
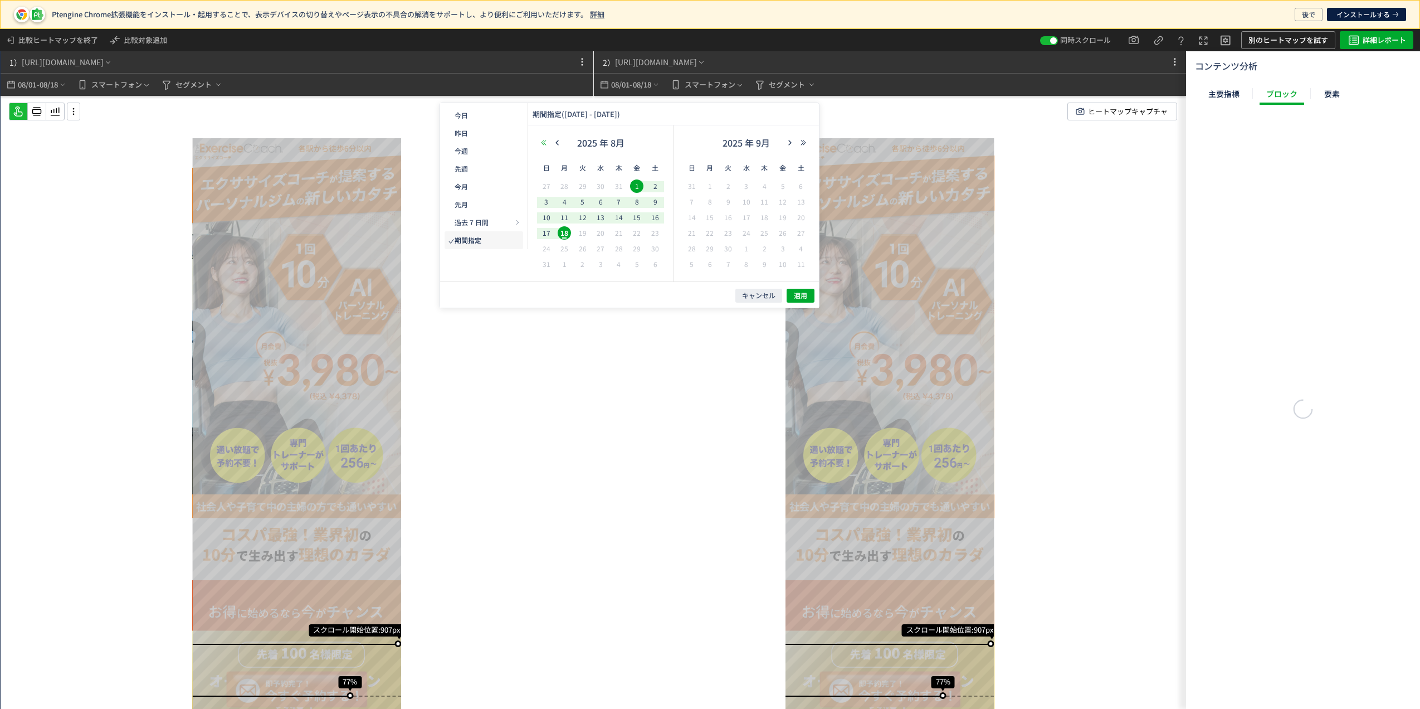
click at [547, 141] on button "button" at bounding box center [543, 143] width 13 height 8
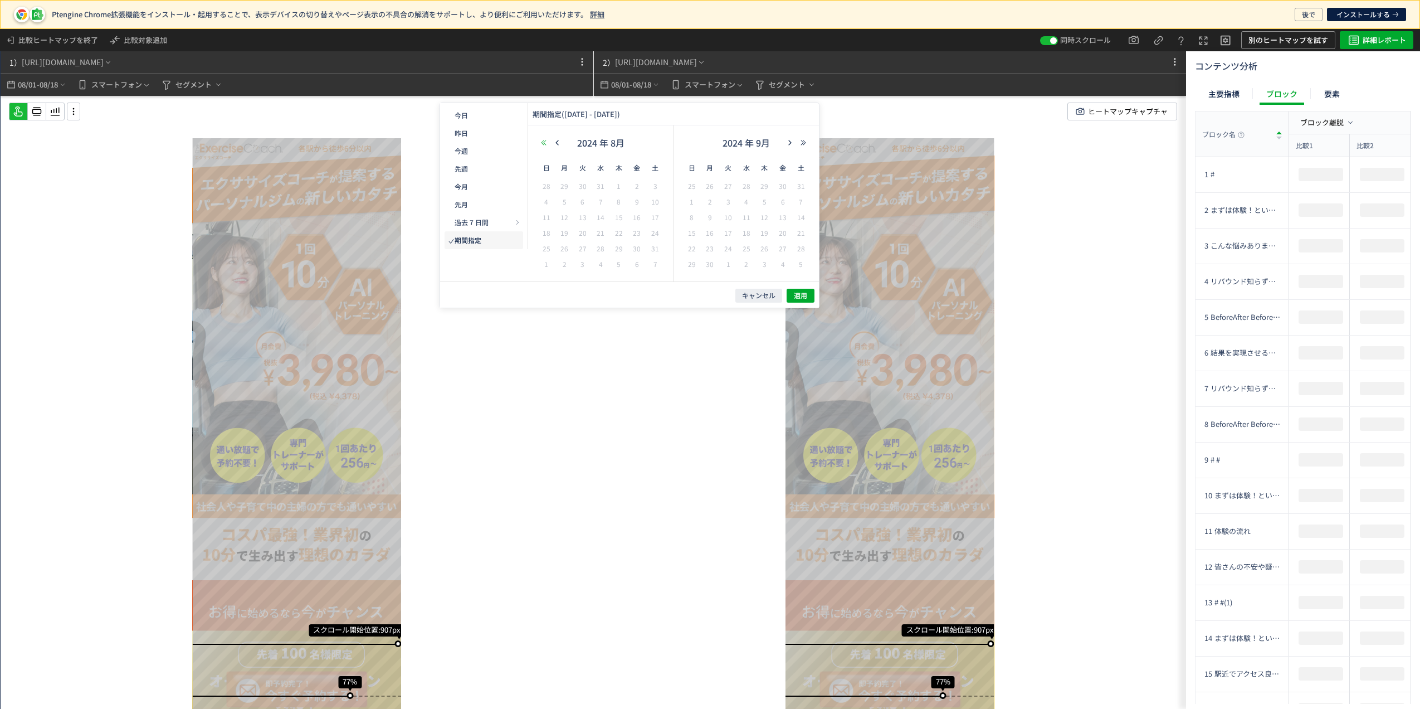
click at [547, 141] on button "button" at bounding box center [543, 143] width 13 height 8
click at [809, 140] on button "button" at bounding box center [803, 143] width 13 height 8
click at [562, 141] on button "button" at bounding box center [557, 143] width 13 height 8
click at [562, 140] on button "button" at bounding box center [557, 143] width 13 height 8
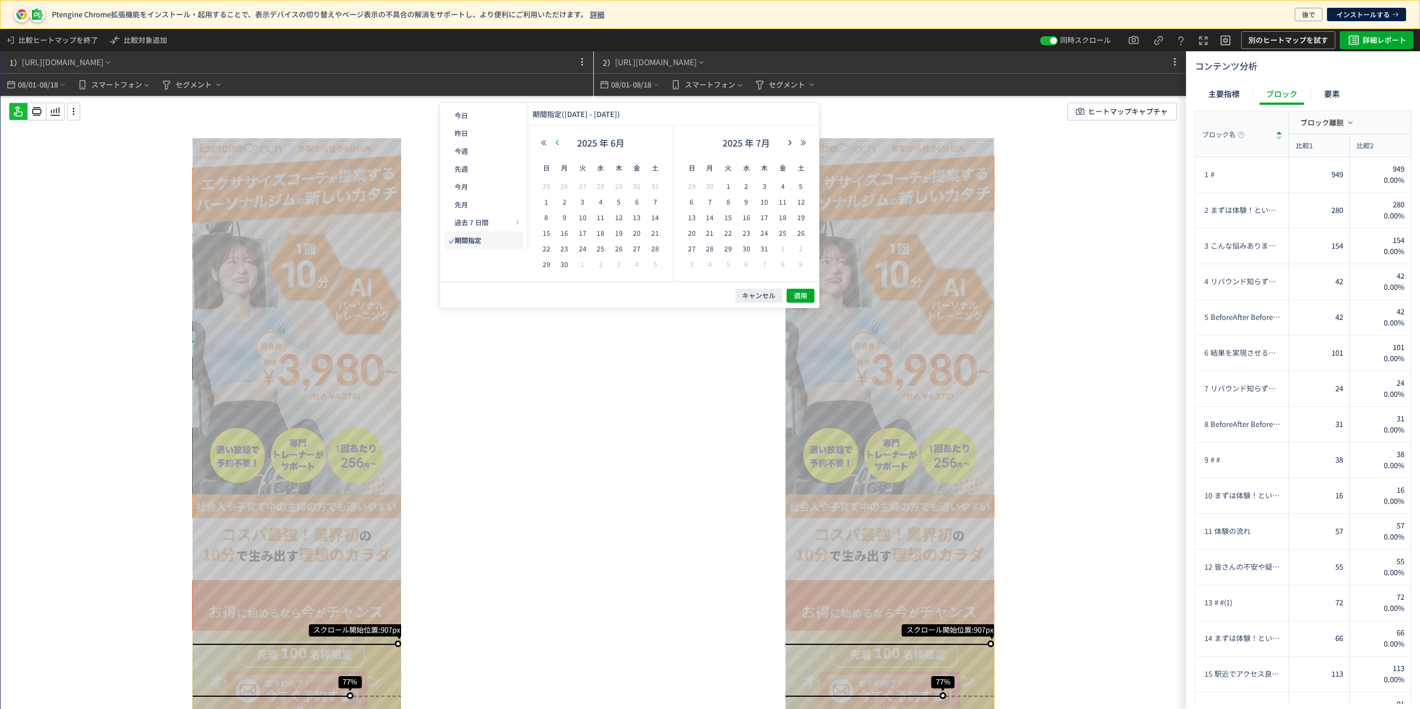
click at [562, 140] on button "button" at bounding box center [557, 143] width 13 height 8
click at [617, 186] on span "1" at bounding box center [618, 185] width 13 height 13
click at [654, 246] on span "31" at bounding box center [655, 248] width 13 height 13
click at [814, 293] on button "適用" at bounding box center [801, 296] width 28 height 14
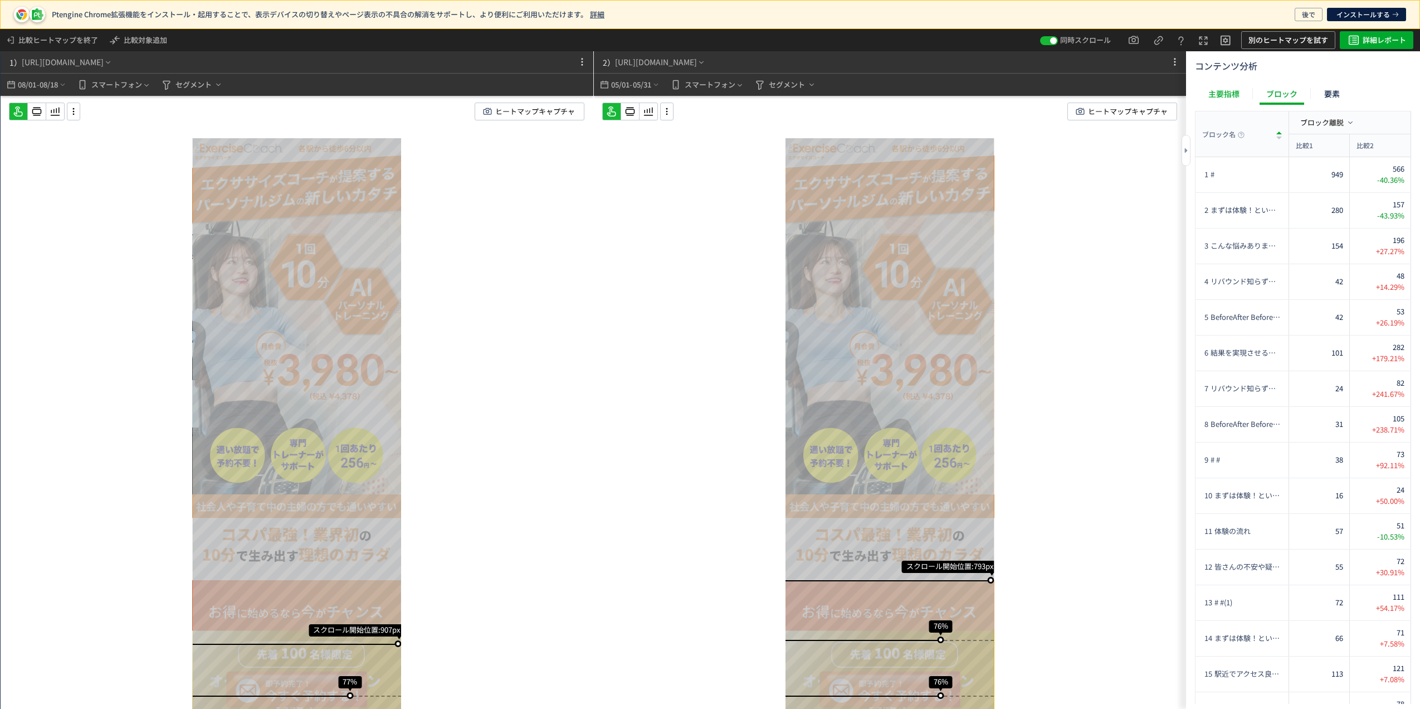
click at [1213, 98] on div "主要指標" at bounding box center [1224, 93] width 45 height 22
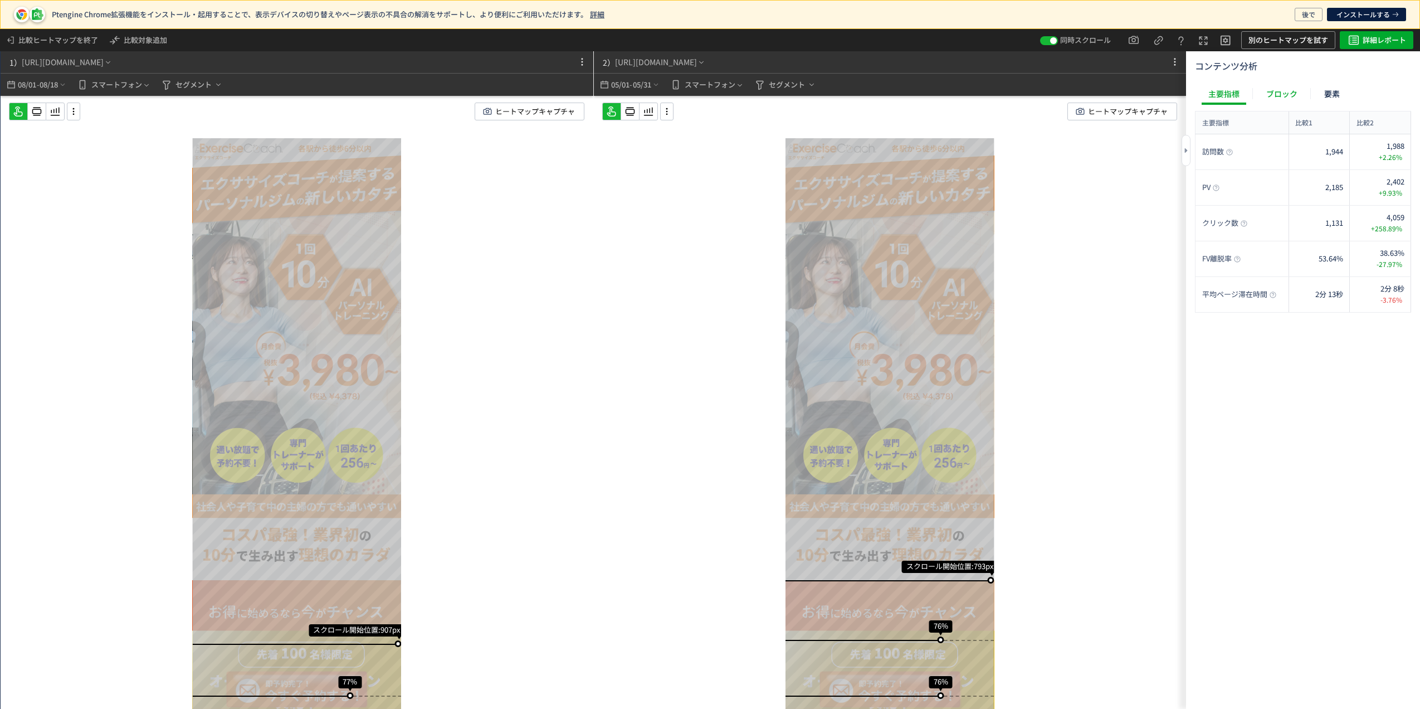
click at [1279, 91] on div "ブロック" at bounding box center [1282, 93] width 45 height 22
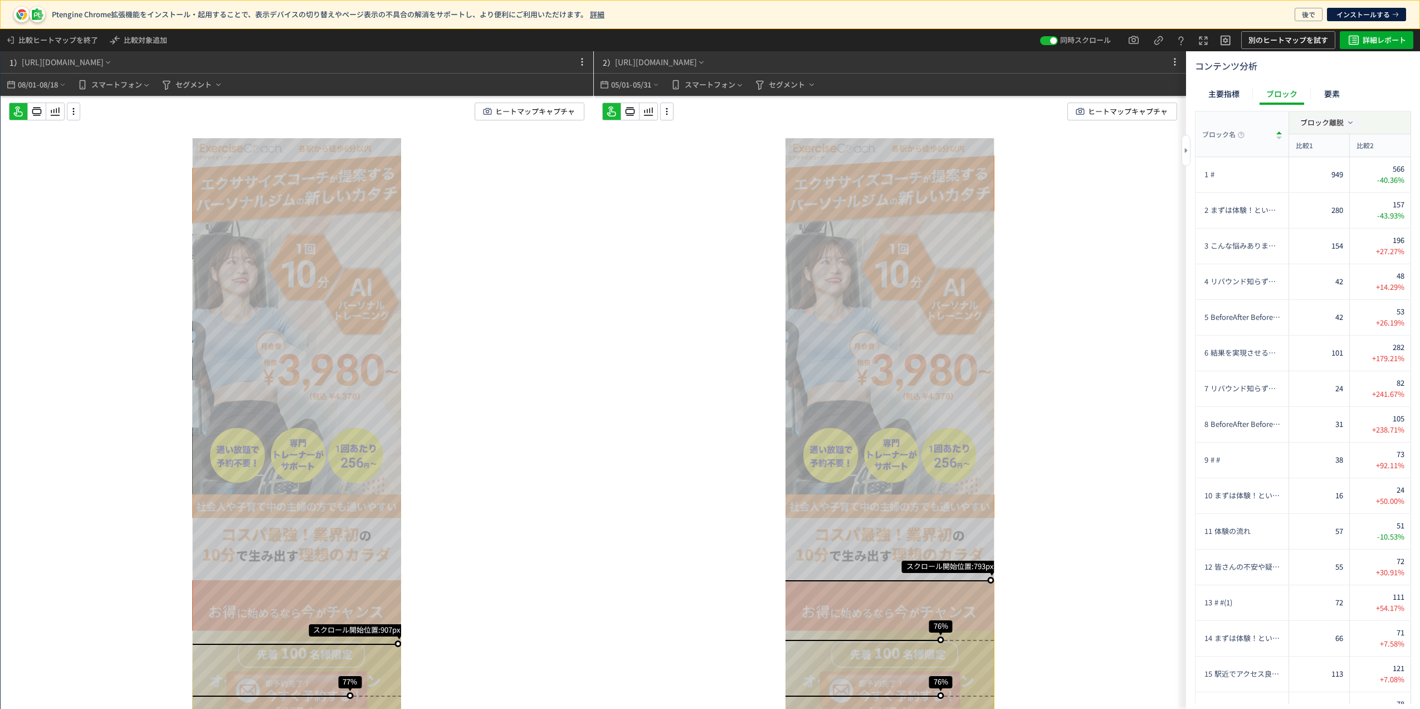
click at [1327, 123] on span "ブロック離脱" at bounding box center [1322, 122] width 43 height 11
click at [1372, 103] on div "主要指標 ブロック 要素" at bounding box center [1303, 94] width 216 height 24
click at [1220, 212] on span "まずは体験！という方は。即予約完了！今すぐ無料体験を予約！ tel" at bounding box center [1239, 210] width 57 height 11
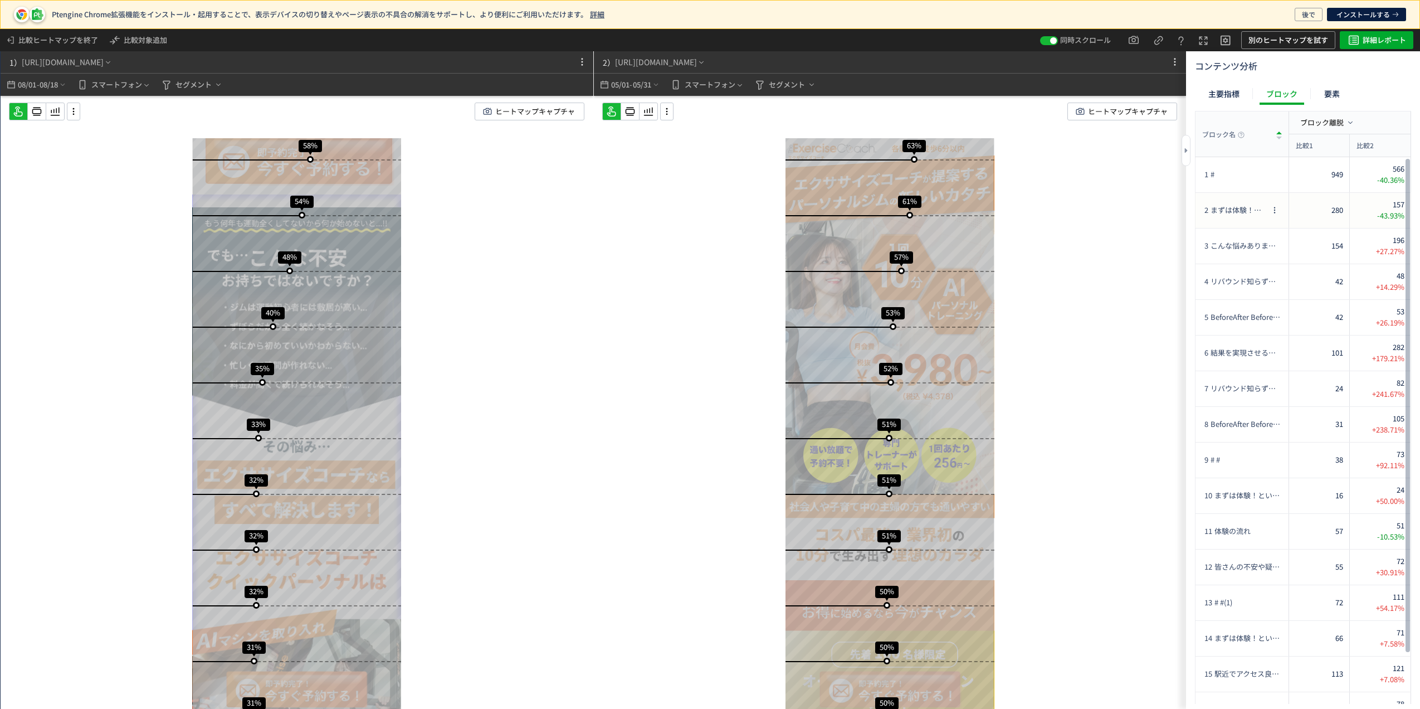
scroll to position [870, 0]
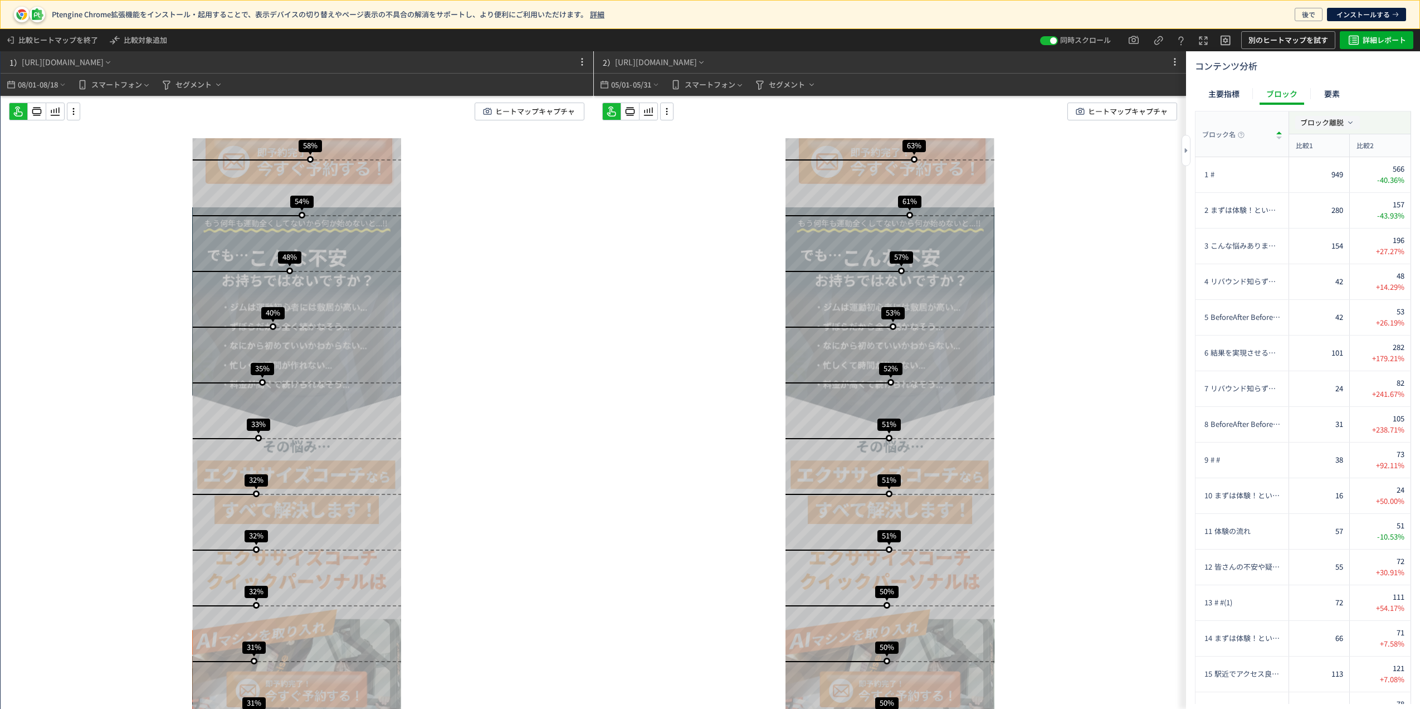
click at [1326, 121] on span "ブロック離脱" at bounding box center [1322, 122] width 43 height 11
click at [1343, 174] on span "ブロック離脱" at bounding box center [1326, 172] width 43 height 11
click at [1354, 224] on li "ブロック離脱率" at bounding box center [1352, 226] width 60 height 20
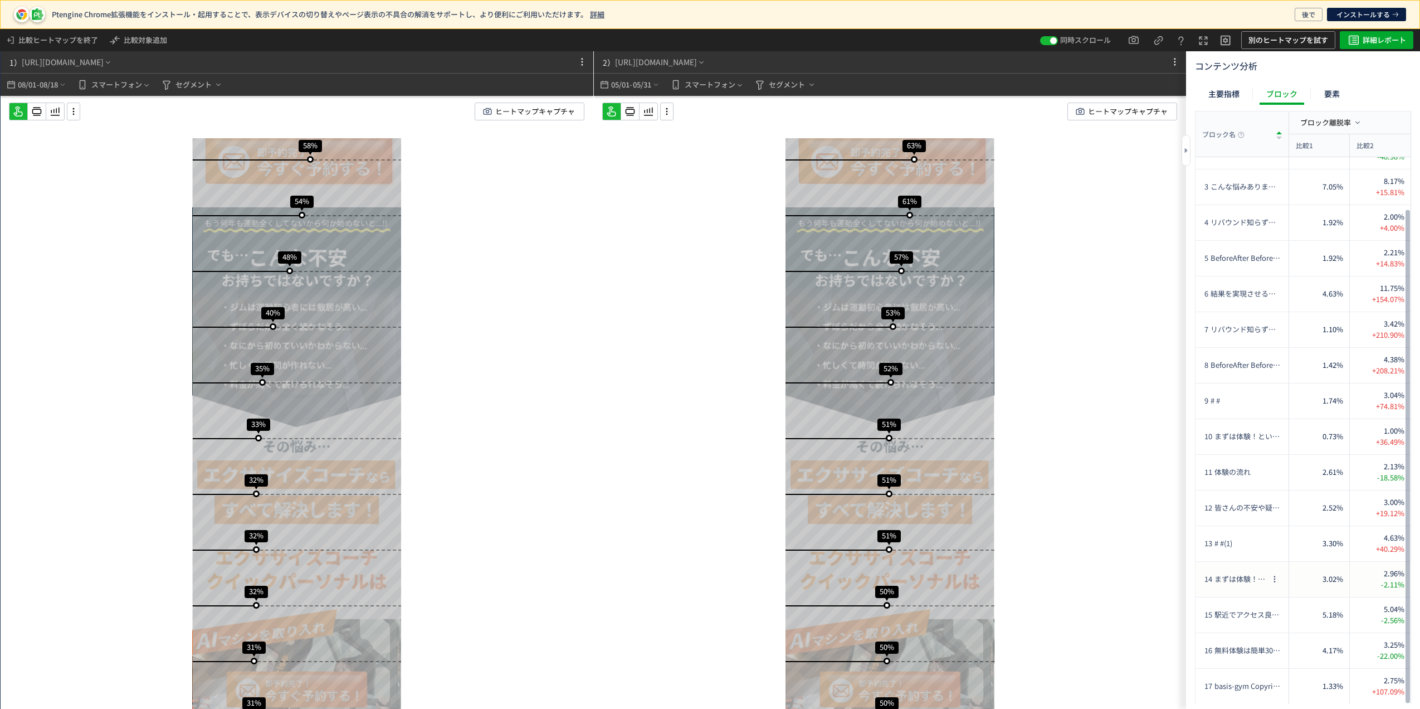
click at [1229, 588] on div "14 まずは体験！という方は。即予約完了！今すぐ無料体験を予約！ 色々聞いてみたい方は。LINEで簡単！30秒で完了！無料カウンセリング(1)" at bounding box center [1235, 579] width 65 height 35
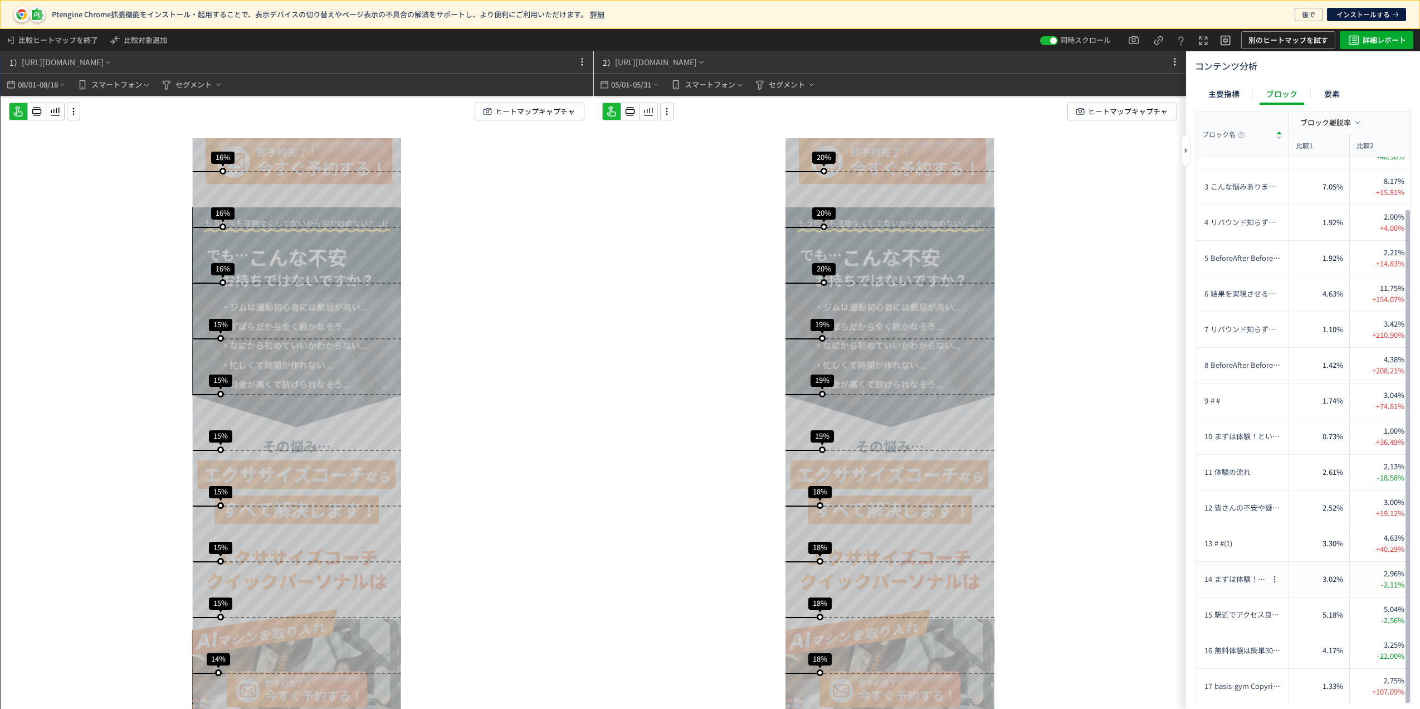
scroll to position [8270, 0]
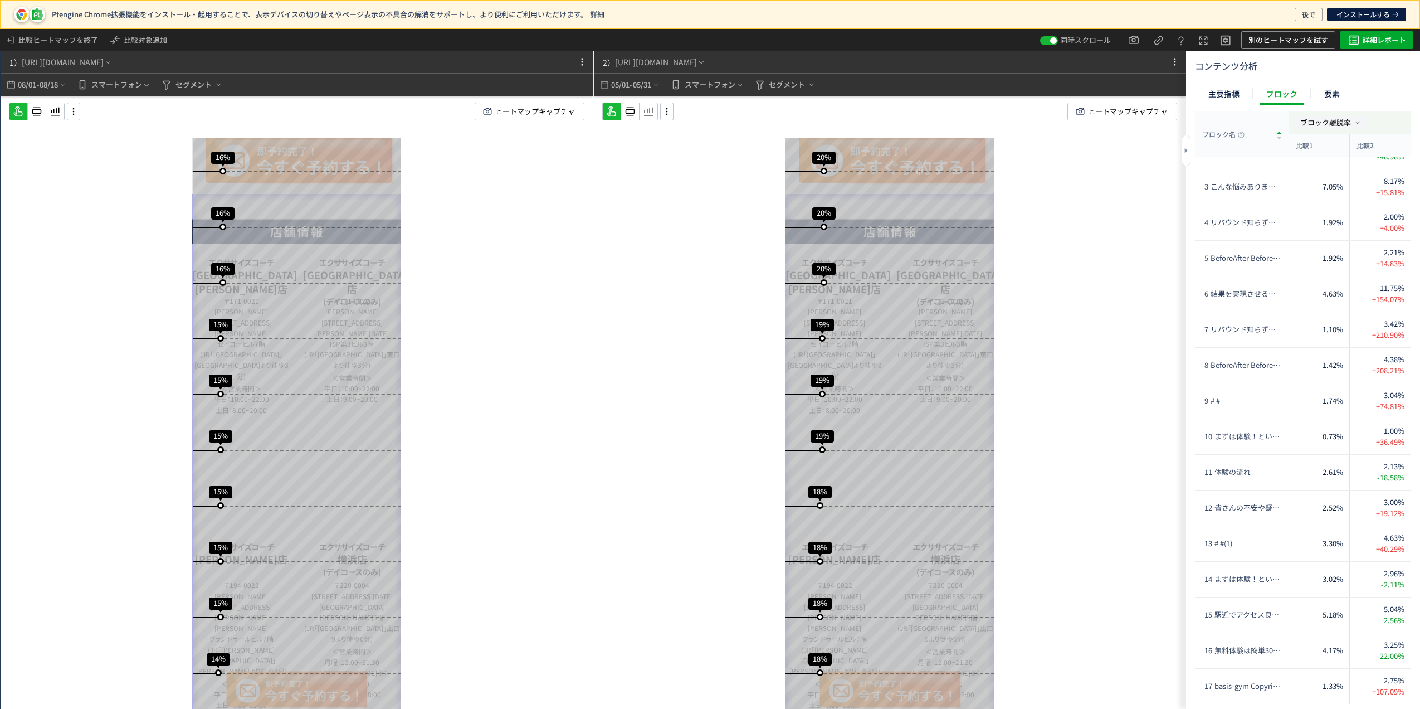
click at [1336, 118] on span "ブロック離脱率" at bounding box center [1326, 122] width 51 height 11
click at [1352, 194] on p "クリック" at bounding box center [1347, 192] width 85 height 19
click at [1354, 211] on ul "クリック クリック率" at bounding box center [1352, 235] width 54 height 51
click at [1351, 221] on li "クリック" at bounding box center [1352, 226] width 45 height 20
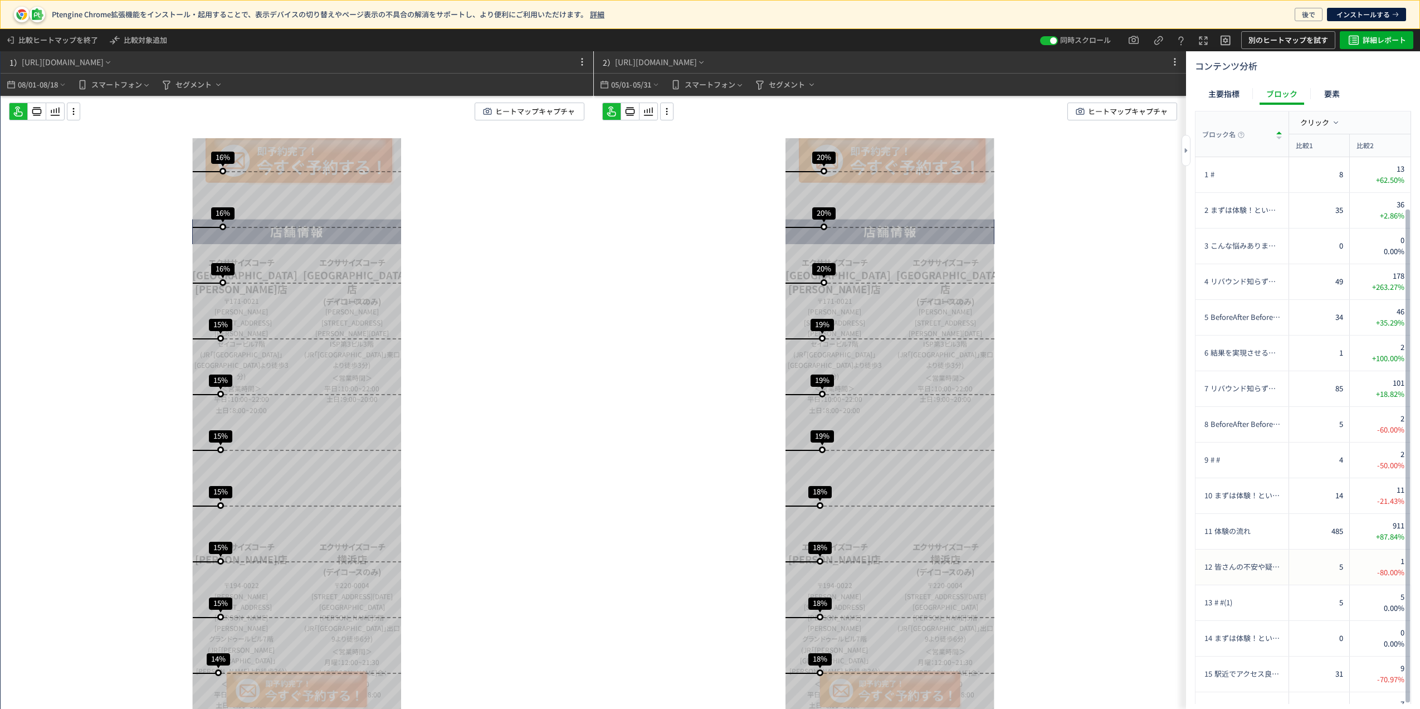
scroll to position [59, 0]
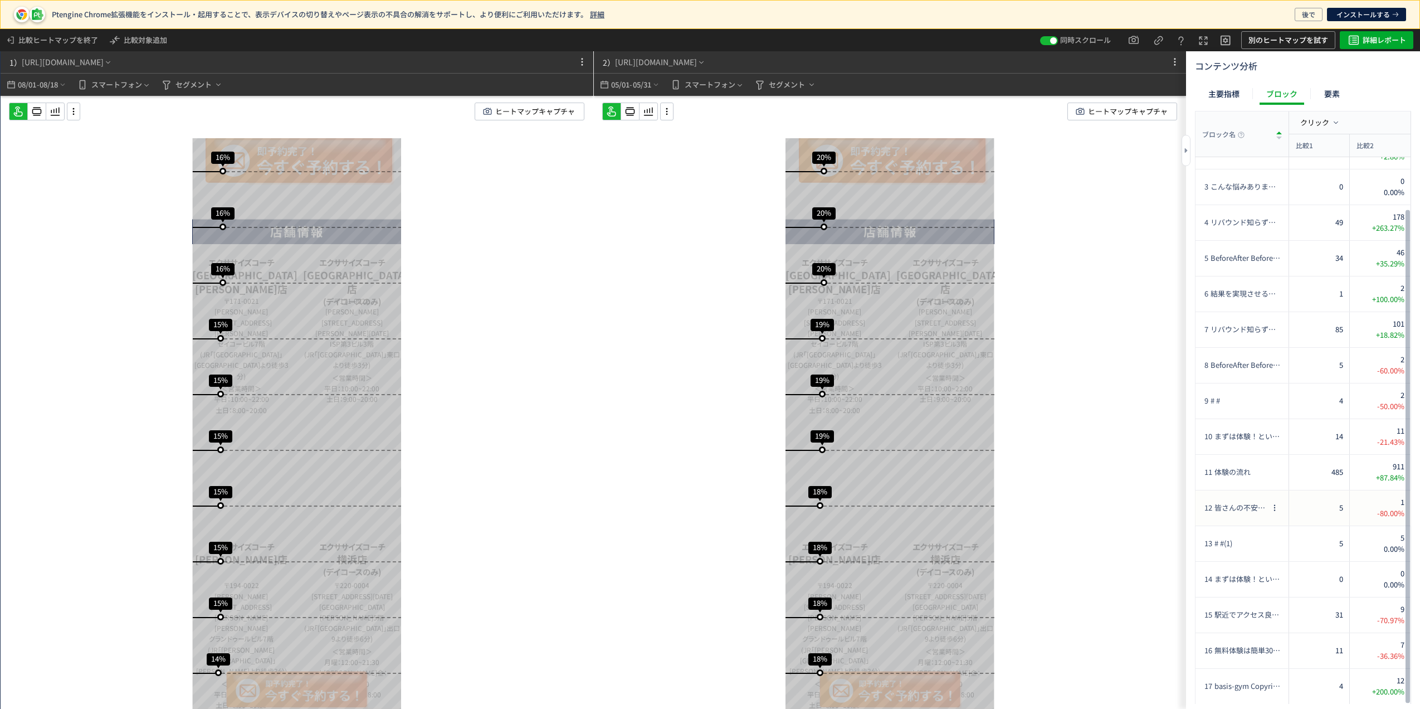
click at [1229, 506] on span "皆さんの不安や疑問を解消！よくある質問 block-01 10分で本当に効果がありますか？ A AIが負荷をコントロールするので1種目あたり約1～2分でも充分…" at bounding box center [1241, 508] width 53 height 11
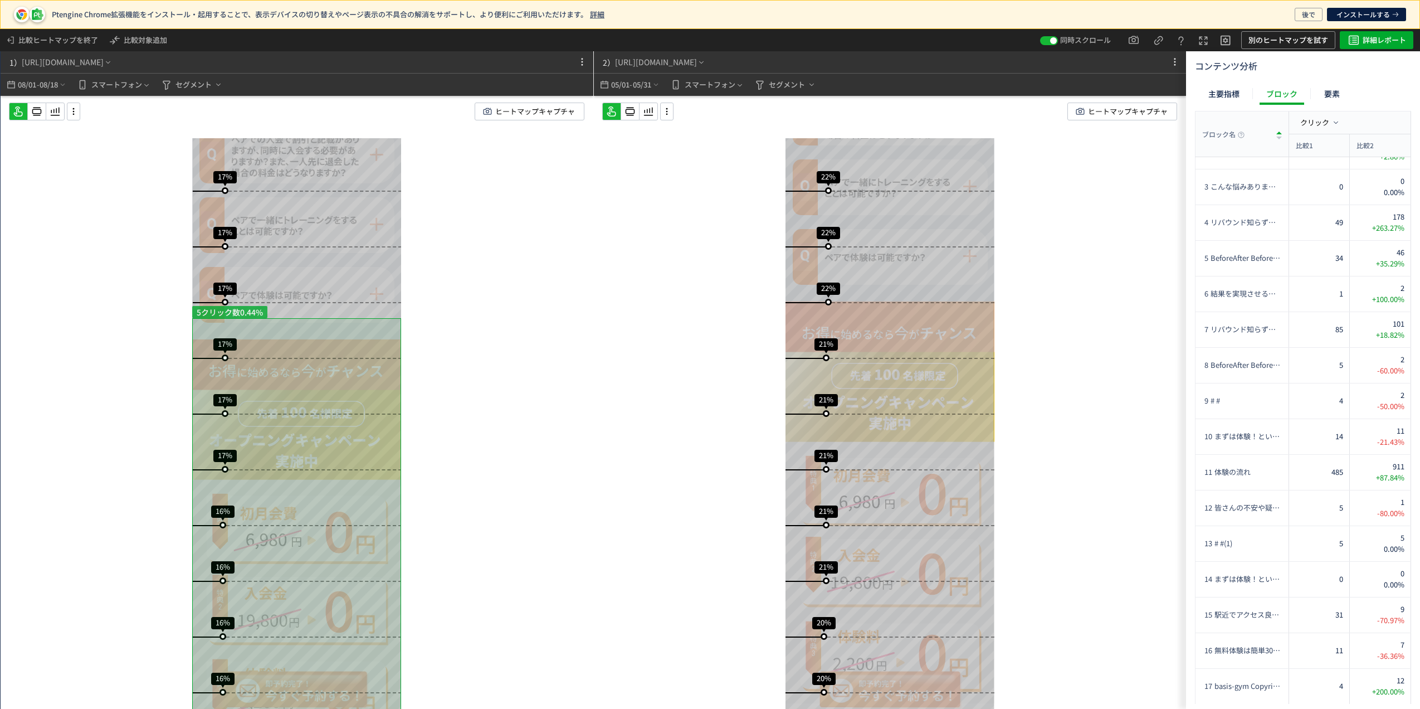
scroll to position [7635, 0]
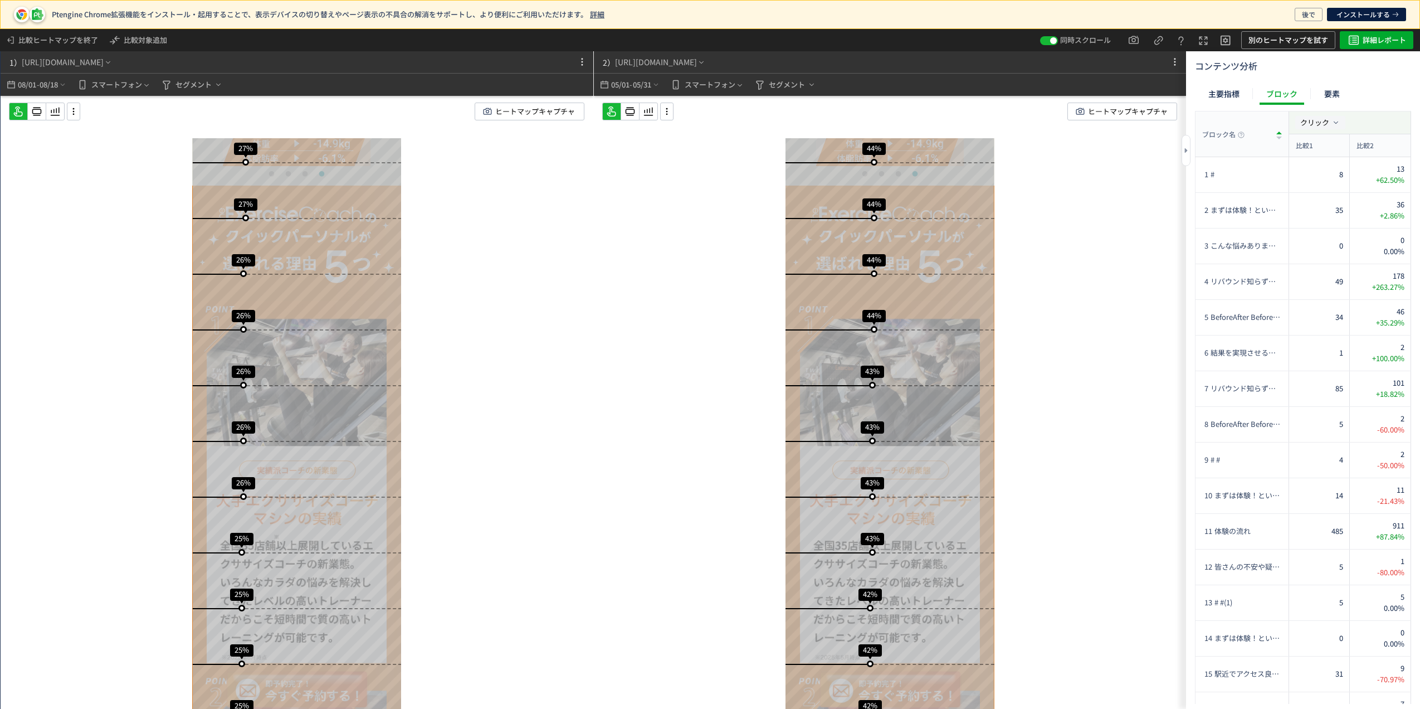
click at [1328, 121] on span "クリック" at bounding box center [1315, 122] width 29 height 11
click at [1339, 174] on span "ブロック離脱" at bounding box center [1326, 172] width 43 height 11
click at [1347, 221] on li "ブロック離脱率" at bounding box center [1352, 226] width 60 height 20
click at [53, 112] on icon at bounding box center [54, 111] width 13 height 13
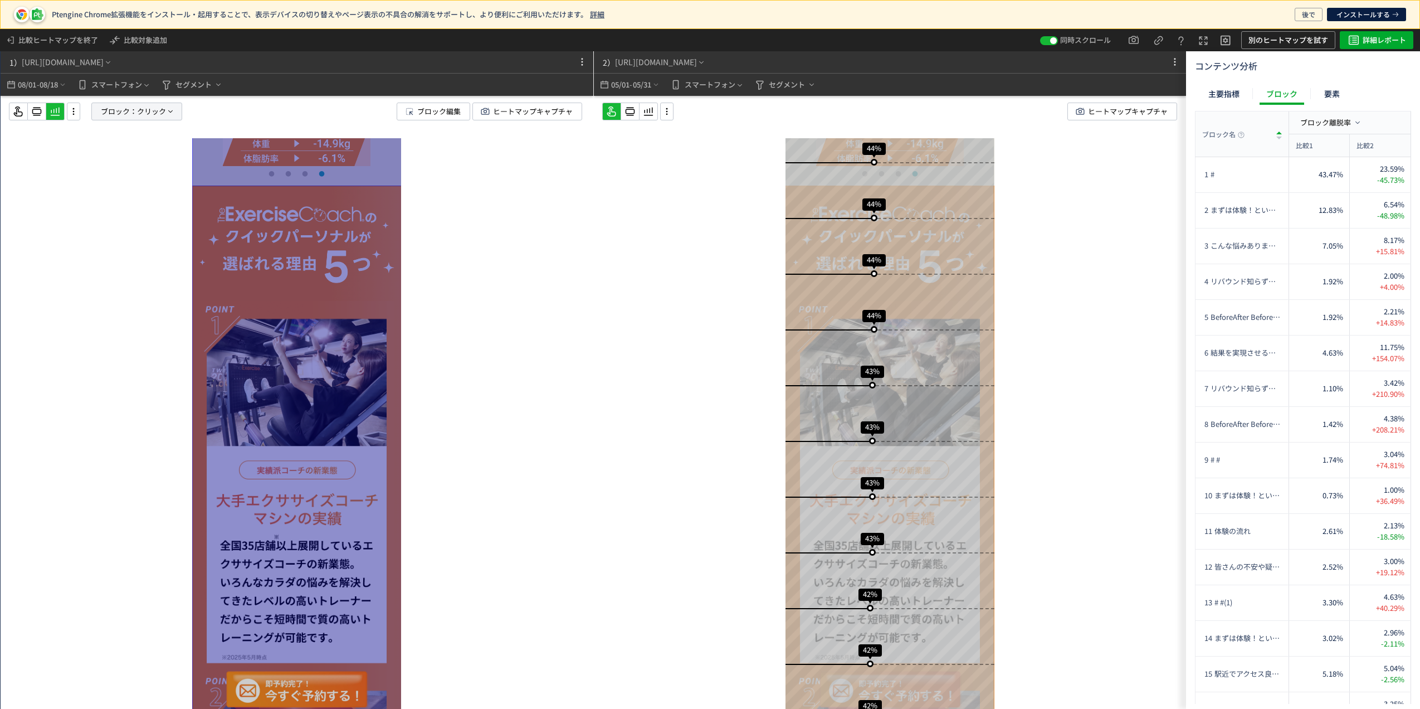
click at [155, 108] on span "クリック" at bounding box center [151, 111] width 29 height 17
click at [111, 207] on span "クリック" at bounding box center [105, 208] width 29 height 11
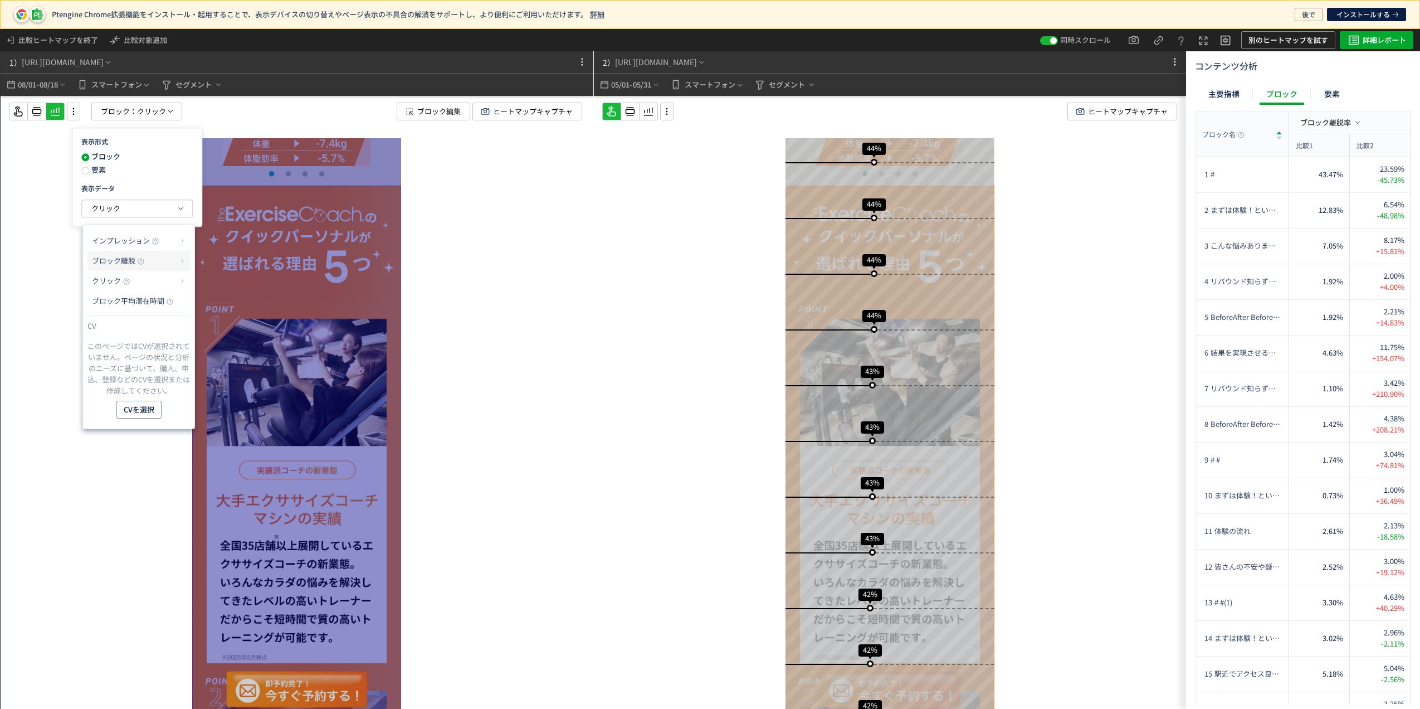
click at [126, 260] on span "ブロック離脱" at bounding box center [113, 260] width 43 height 11
click at [241, 291] on li "ブロック離脱率" at bounding box center [227, 288] width 60 height 20
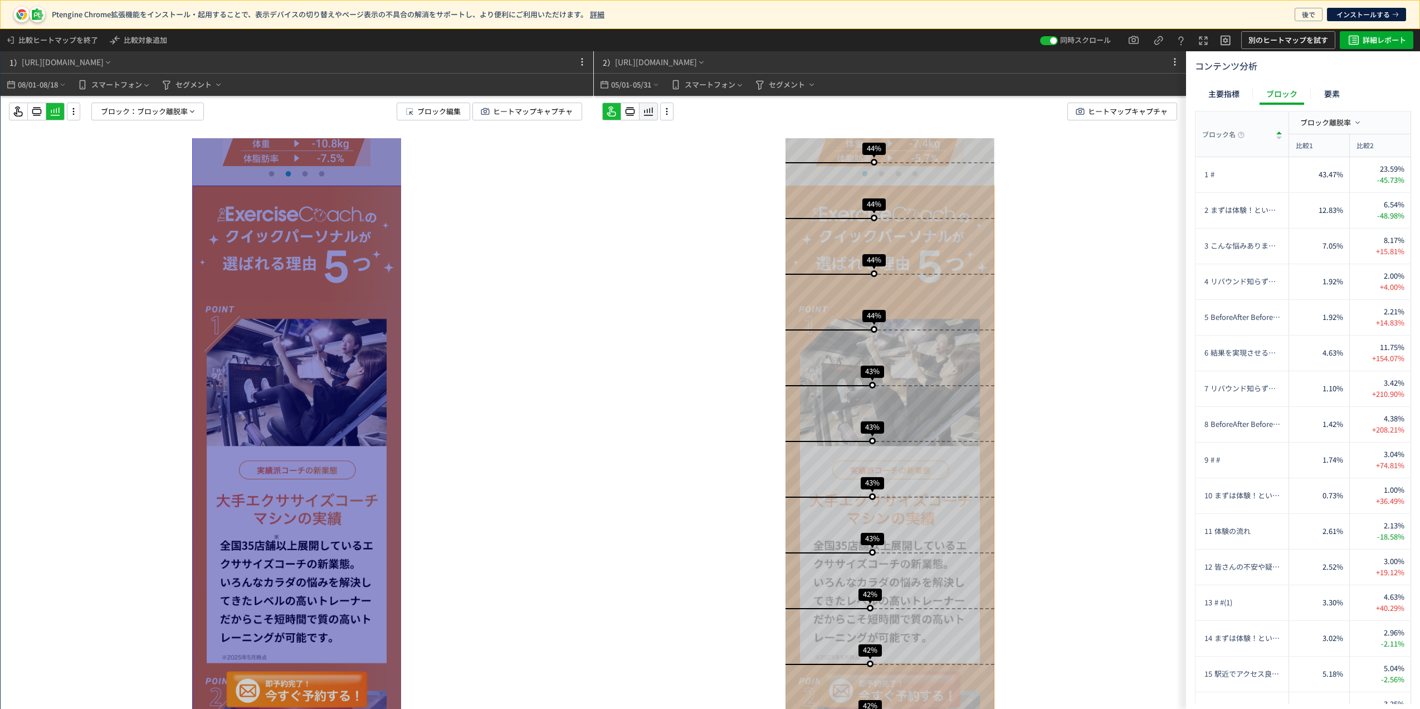
click at [62, 114] on icon at bounding box center [54, 111] width 13 height 13
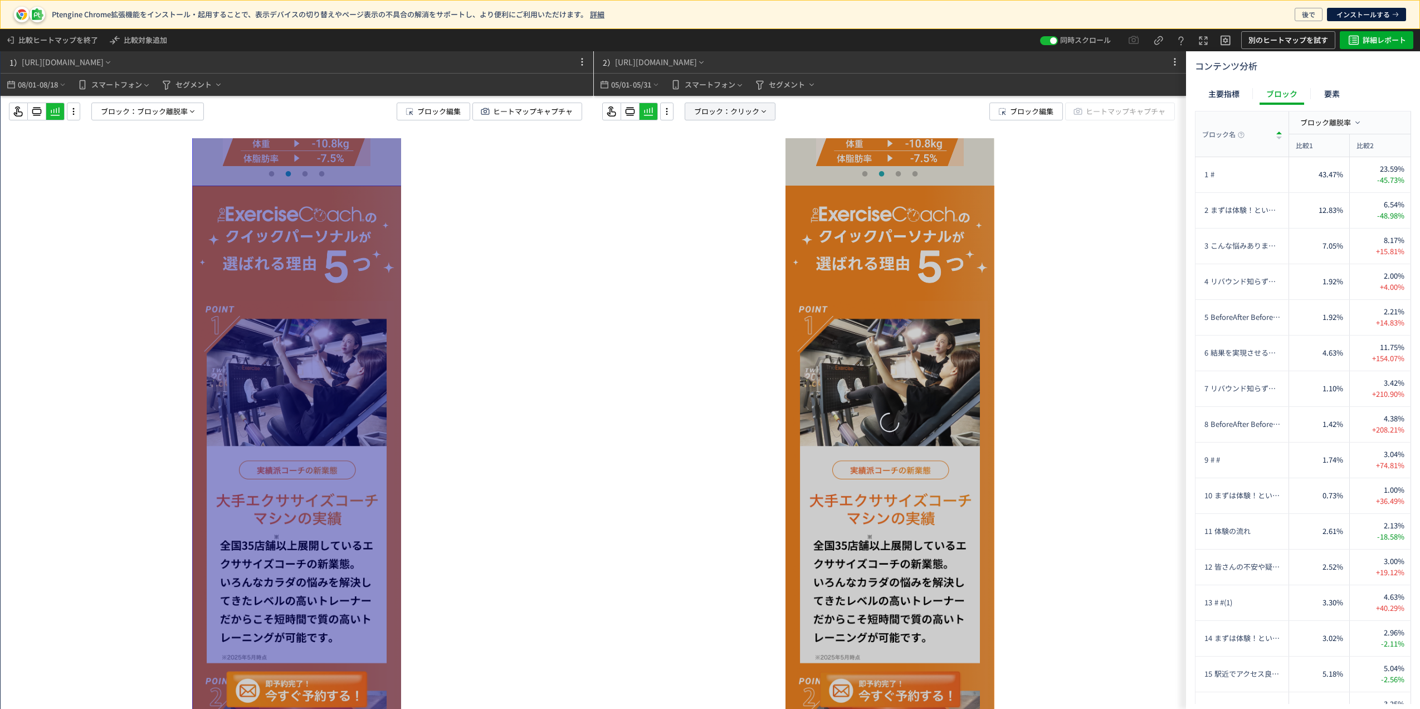
click at [770, 103] on p "ブロック： クリック" at bounding box center [730, 112] width 91 height 18
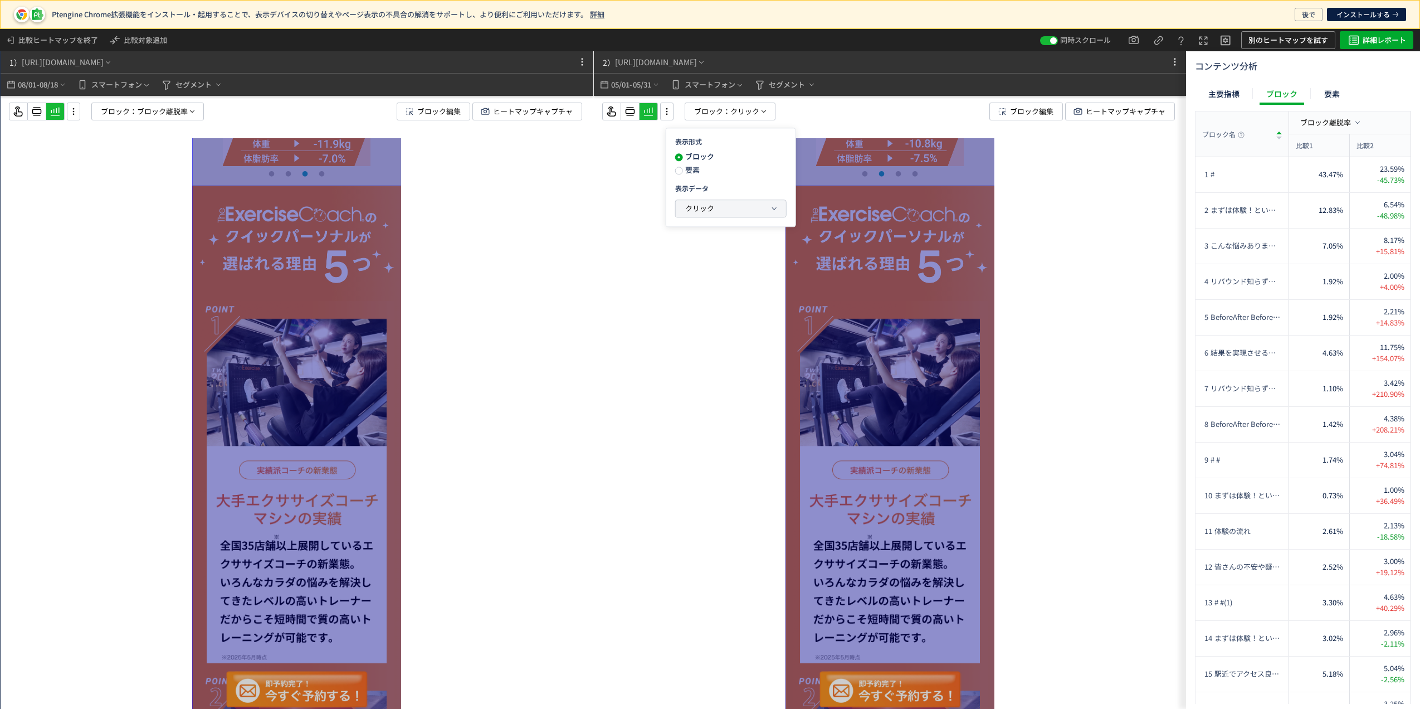
click at [714, 205] on button "クリック" at bounding box center [731, 208] width 110 height 17
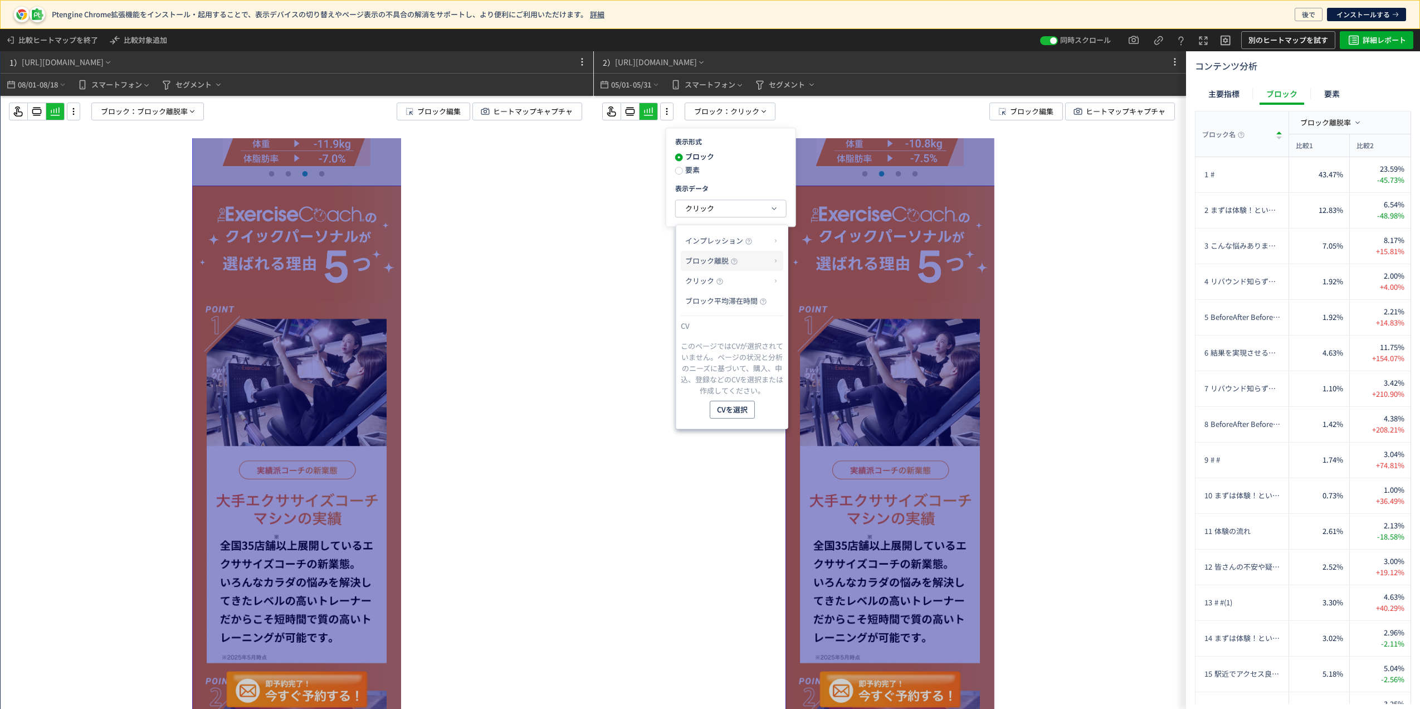
click at [730, 257] on p "ブロック離脱" at bounding box center [727, 260] width 85 height 19
click at [825, 285] on li "ブロック離脱率" at bounding box center [821, 288] width 60 height 20
